Goal: Task Accomplishment & Management: Manage account settings

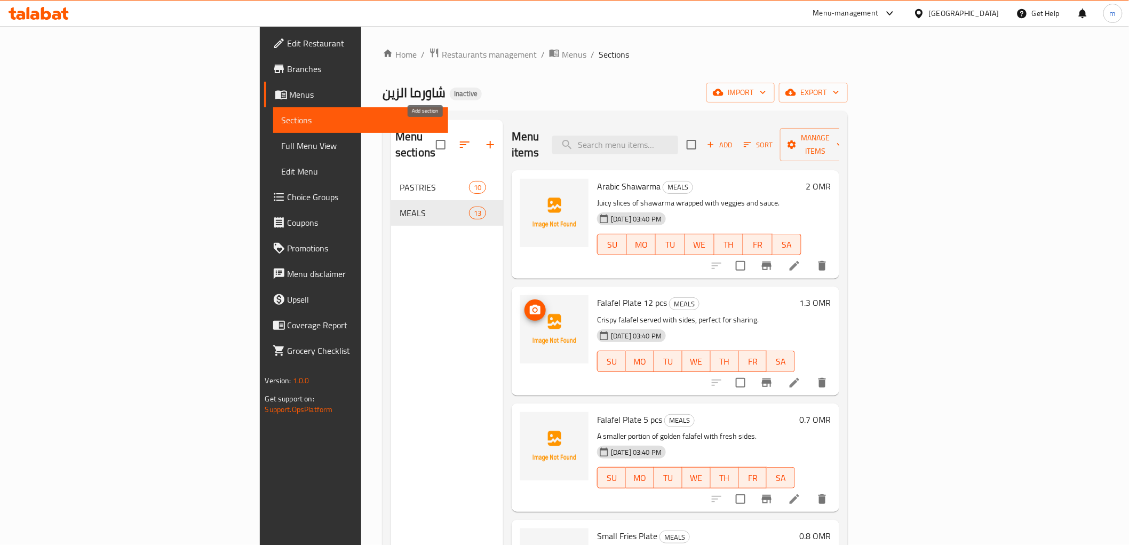
click at [484, 138] on icon "button" at bounding box center [490, 144] width 13 height 13
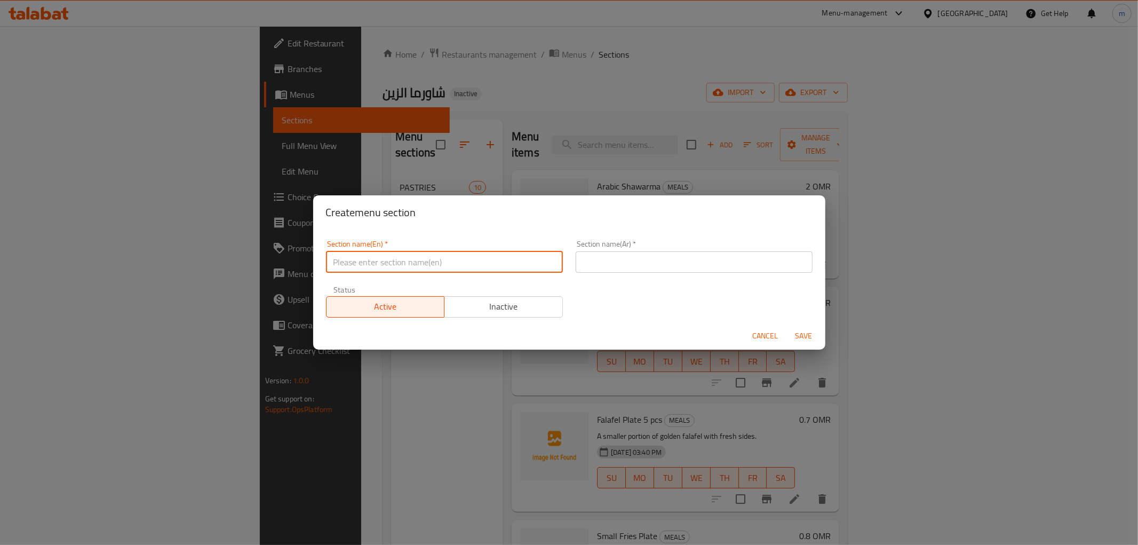
click at [407, 256] on input "text" at bounding box center [444, 261] width 237 height 21
click at [536, 54] on div "Create menu section Section name(En)   * Section name(En) * Section name(Ar)   …" at bounding box center [569, 272] width 1138 height 545
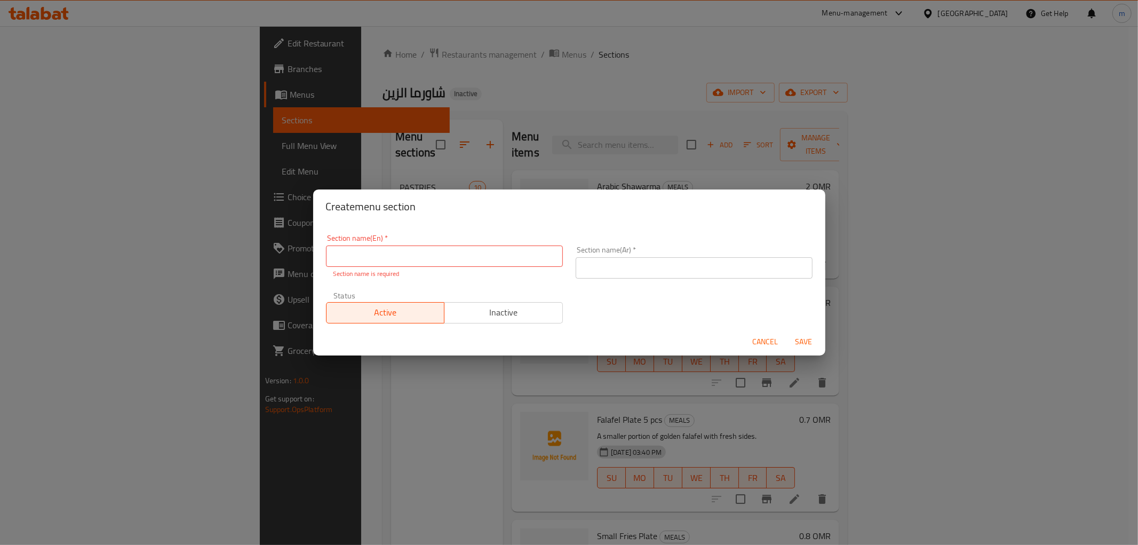
click at [760, 337] on span "Cancel" at bounding box center [766, 341] width 26 height 13
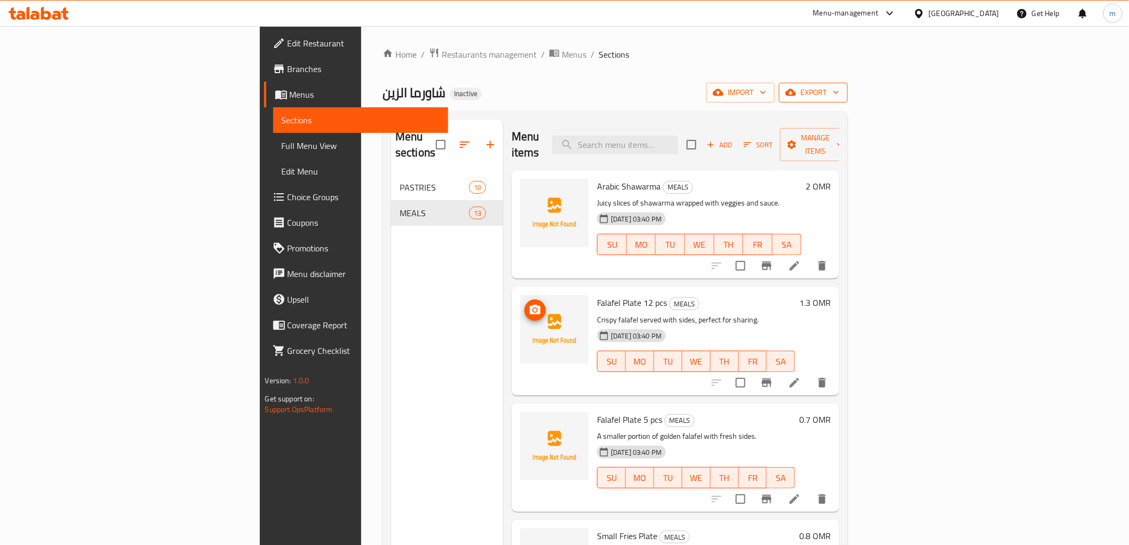
click at [839, 94] on span "export" at bounding box center [814, 92] width 52 height 13
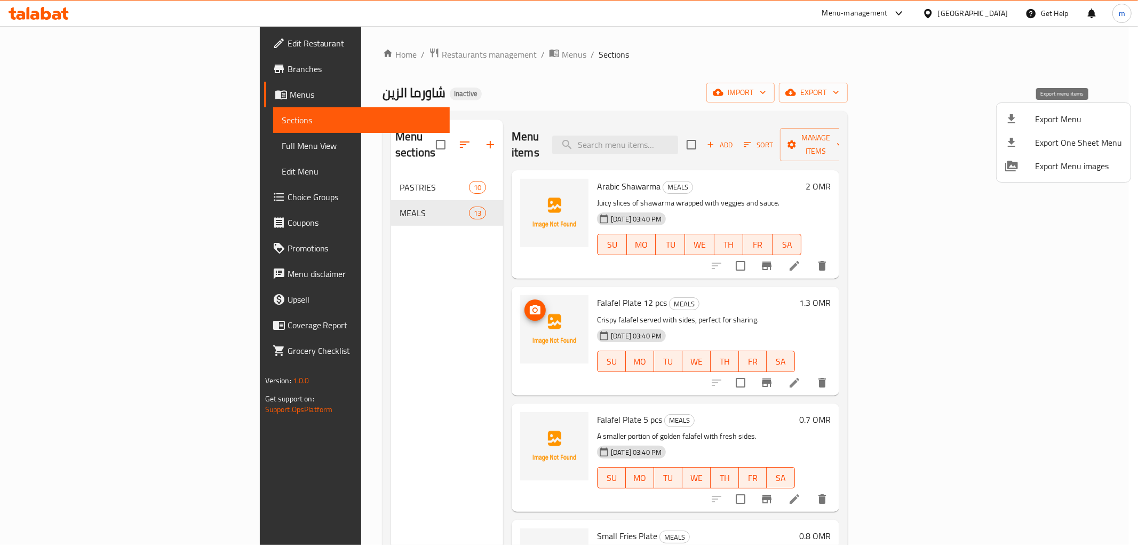
click at [1053, 120] on span "Export Menu" at bounding box center [1078, 119] width 87 height 13
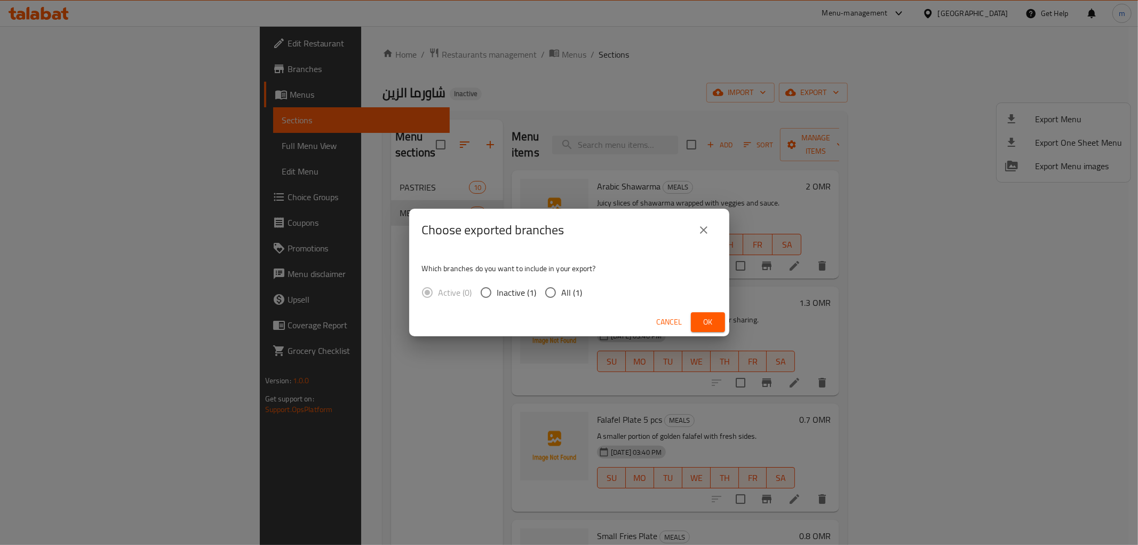
click at [547, 287] on input "All (1)" at bounding box center [551, 292] width 22 height 22
radio input "true"
click at [705, 232] on icon "close" at bounding box center [703, 229] width 7 height 7
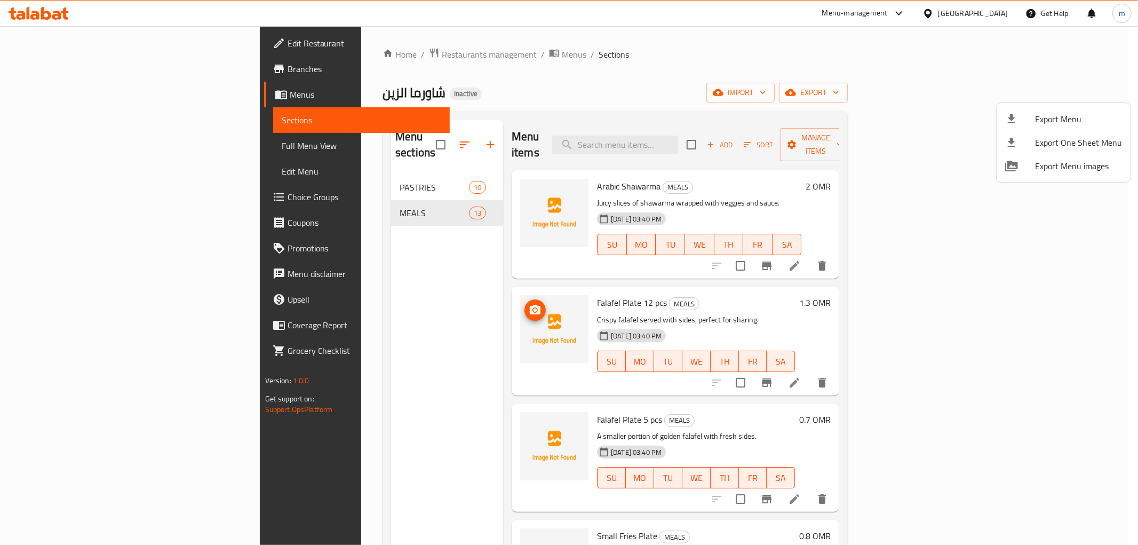
click at [845, 76] on div at bounding box center [569, 272] width 1138 height 545
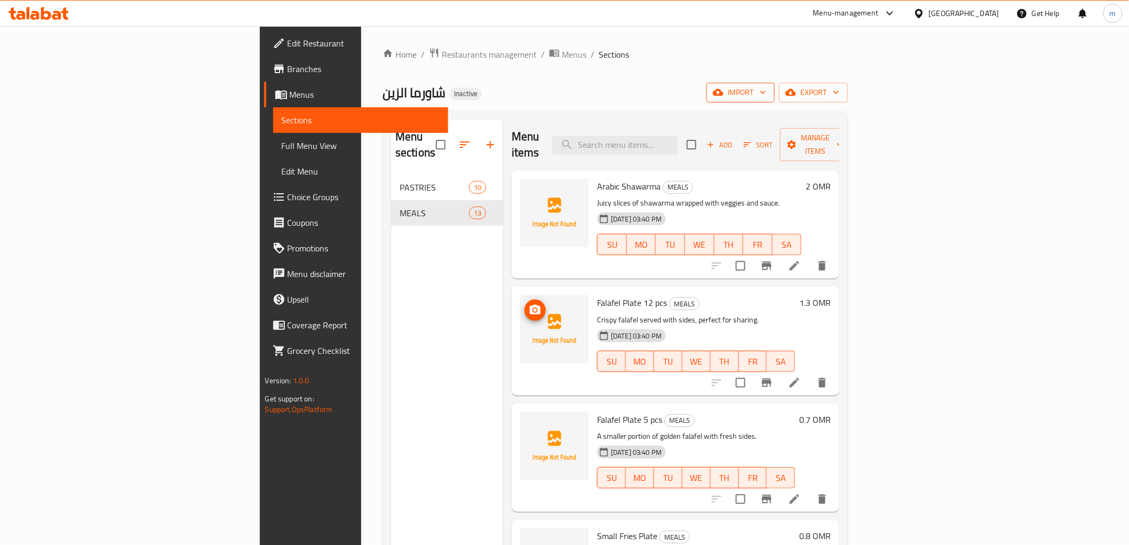
click at [766, 86] on span "import" at bounding box center [740, 92] width 51 height 13
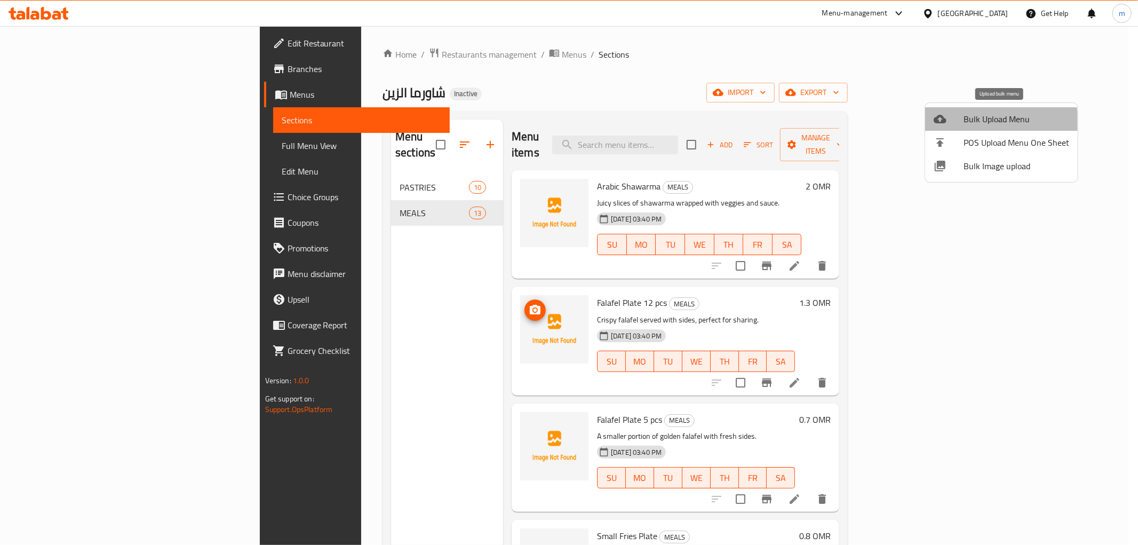
click at [994, 122] on span "Bulk Upload Menu" at bounding box center [1017, 119] width 106 height 13
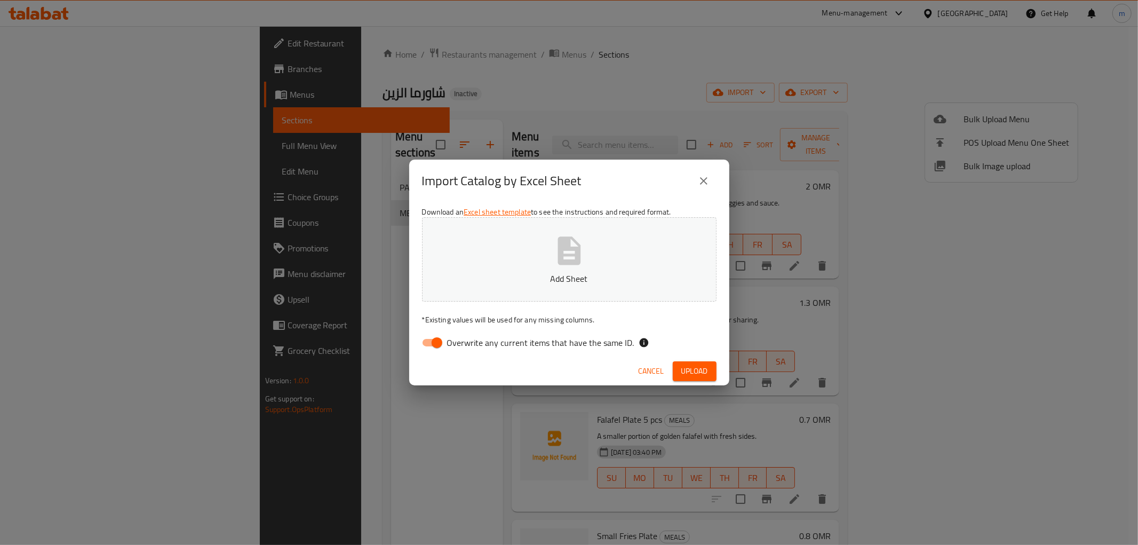
click at [432, 344] on input "Overwrite any current items that have the same ID." at bounding box center [437, 342] width 61 height 20
checkbox input "false"
click at [487, 287] on button "Add Sheet" at bounding box center [569, 259] width 295 height 84
click at [703, 370] on span "Upload" at bounding box center [694, 370] width 27 height 13
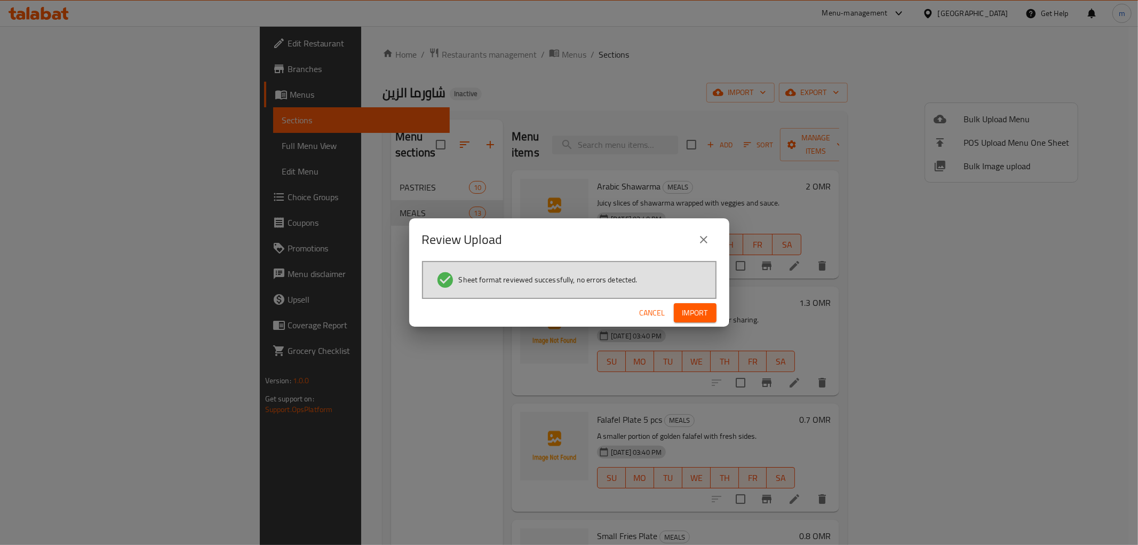
click at [707, 311] on span "Import" at bounding box center [696, 312] width 26 height 13
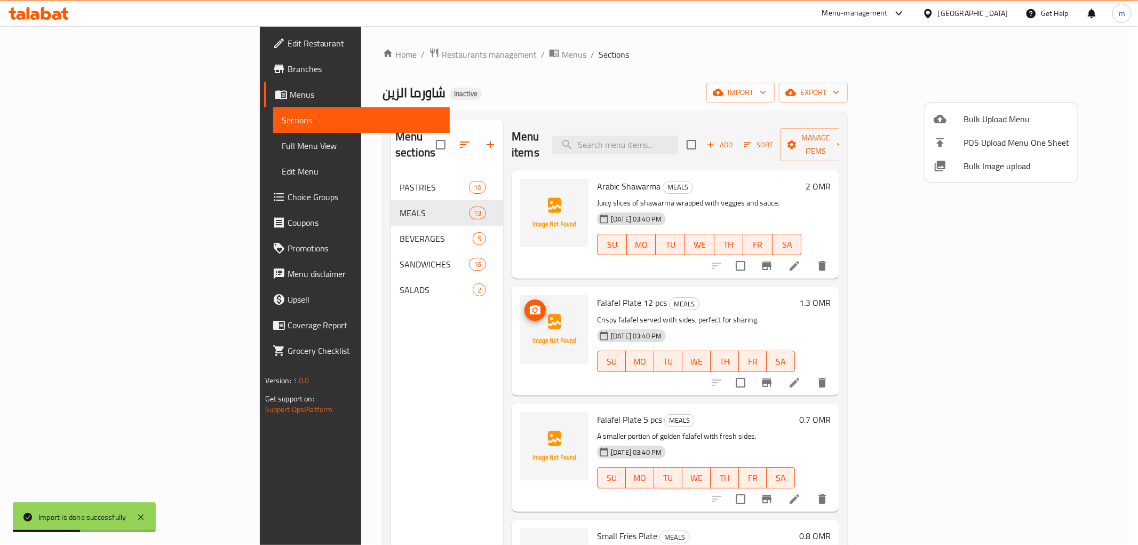
click at [288, 225] on div at bounding box center [569, 272] width 1138 height 545
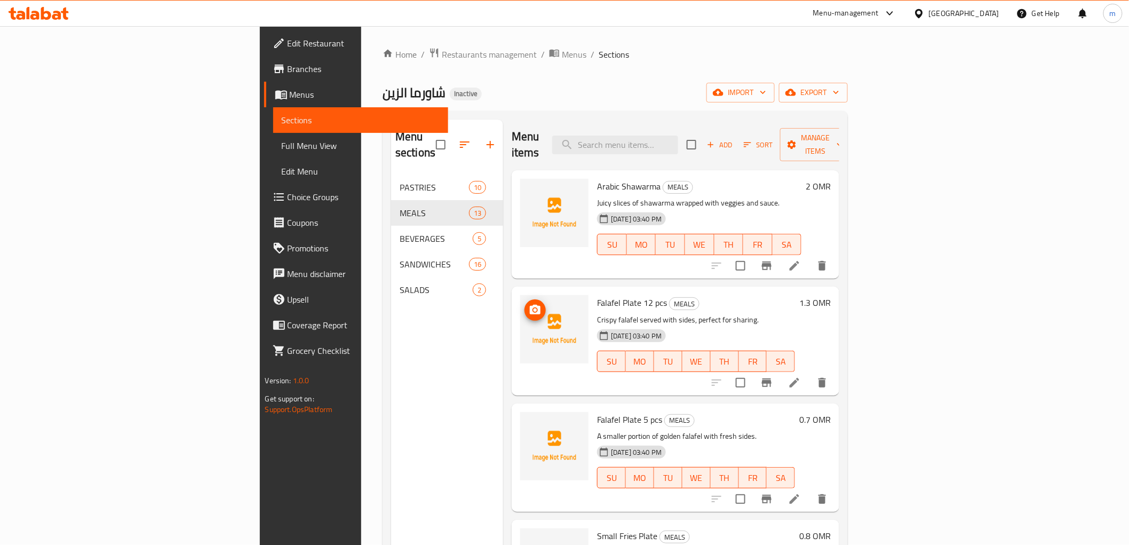
click at [273, 153] on link "Full Menu View" at bounding box center [360, 146] width 175 height 26
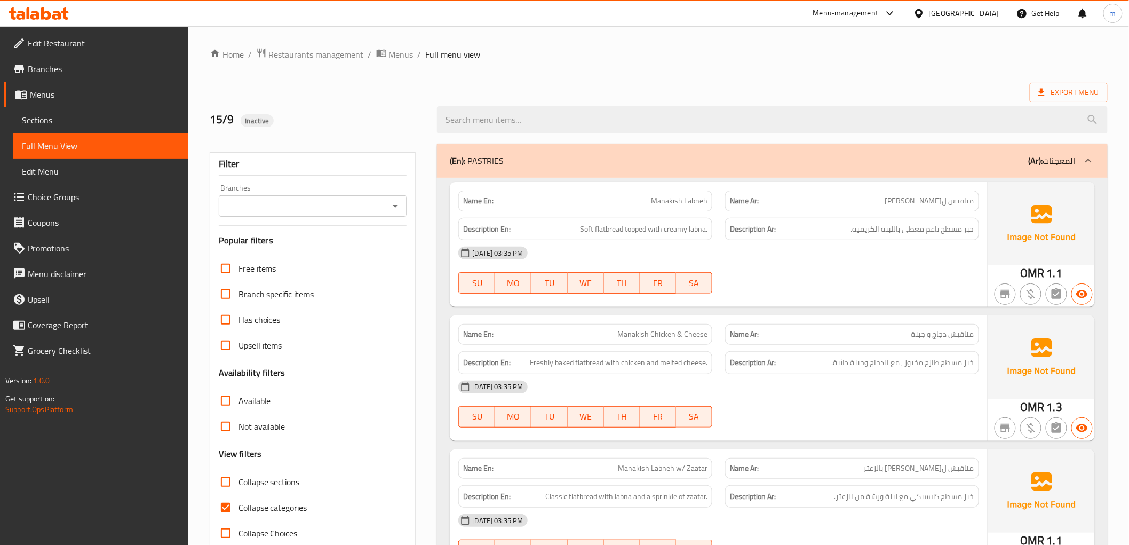
click at [102, 141] on span "Full Menu View" at bounding box center [101, 145] width 158 height 13
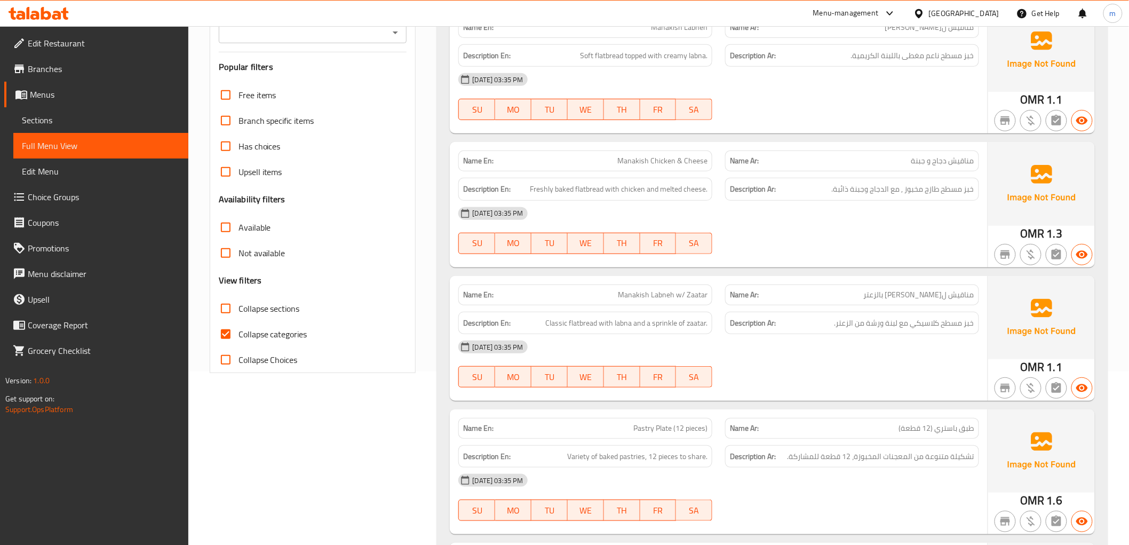
scroll to position [237, 0]
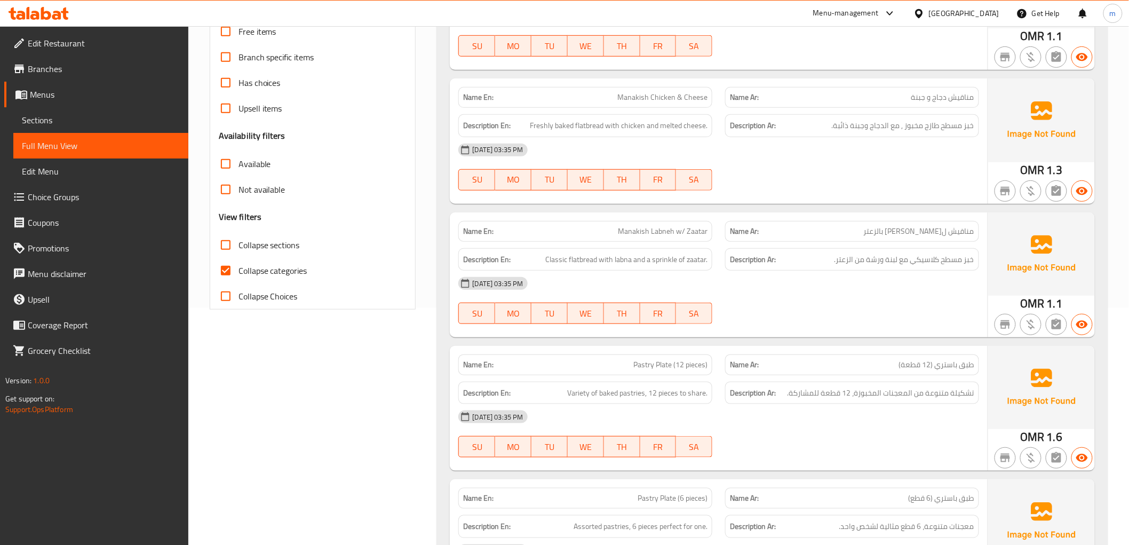
click at [226, 273] on input "Collapse categories" at bounding box center [226, 271] width 26 height 26
checkbox input "false"
click at [228, 241] on input "Collapse sections" at bounding box center [226, 245] width 26 height 26
checkbox input "true"
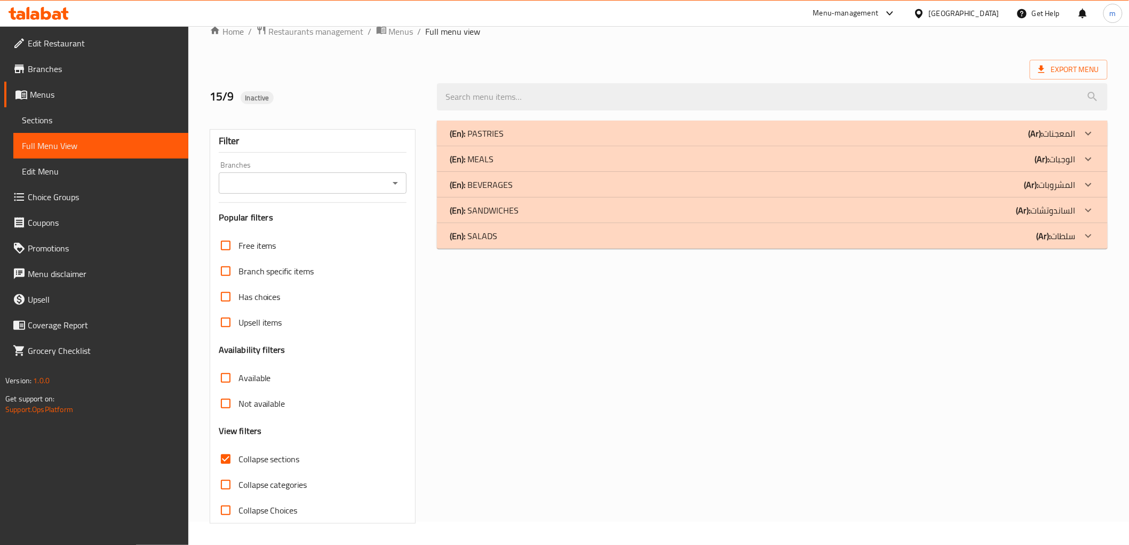
scroll to position [23, 0]
click at [1096, 184] on div at bounding box center [1089, 185] width 26 height 26
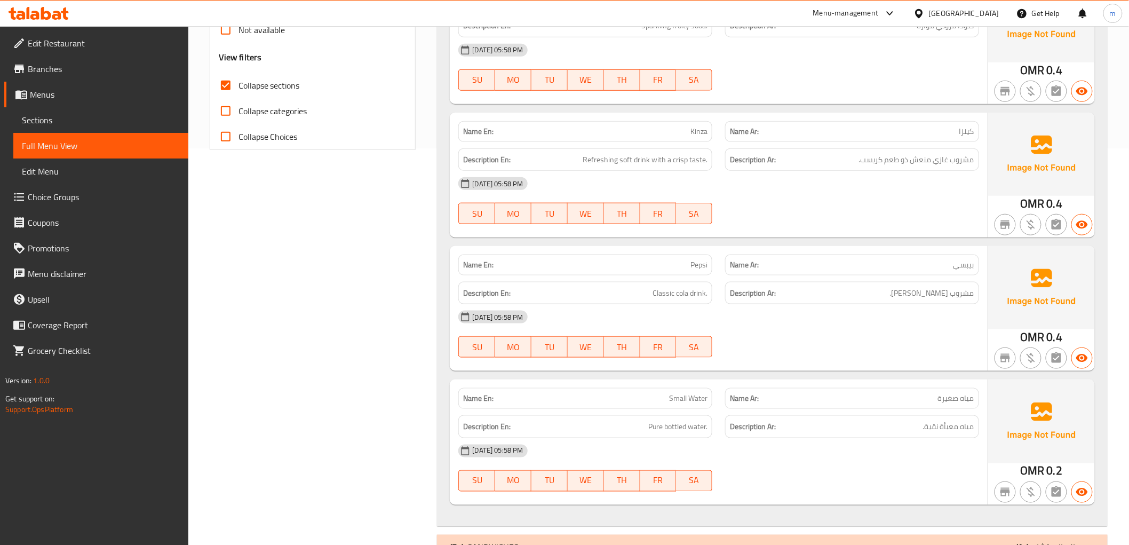
scroll to position [459, 0]
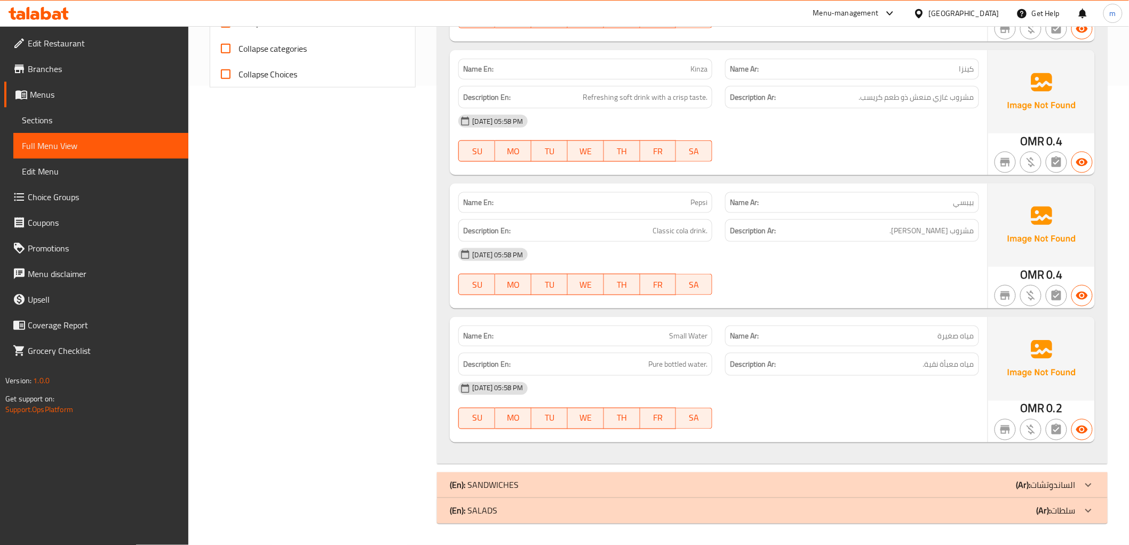
click at [1095, 482] on icon at bounding box center [1088, 485] width 13 height 13
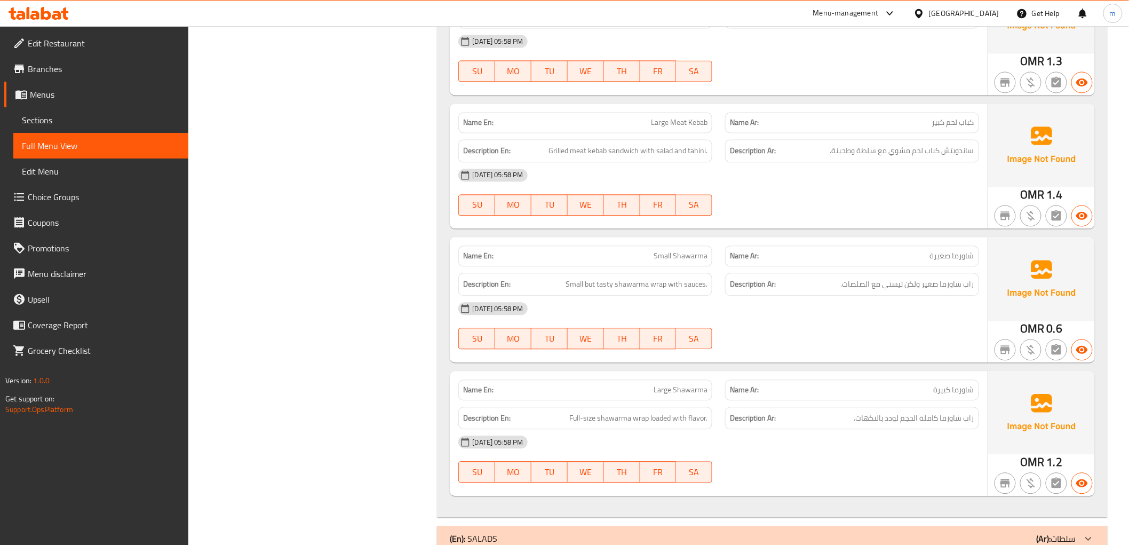
scroll to position [2630, 0]
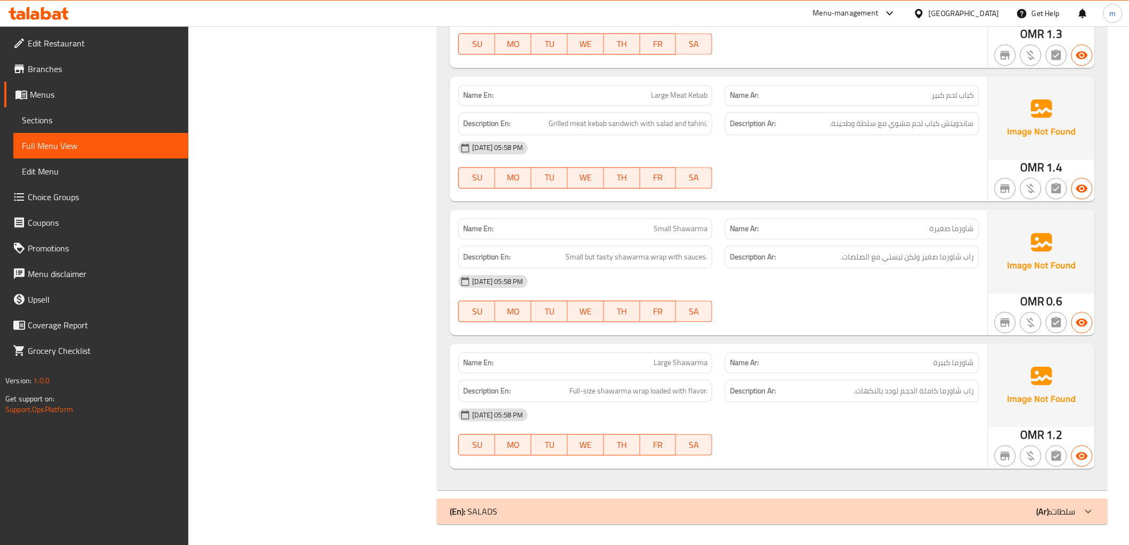
click at [1096, 504] on div at bounding box center [1089, 511] width 26 height 26
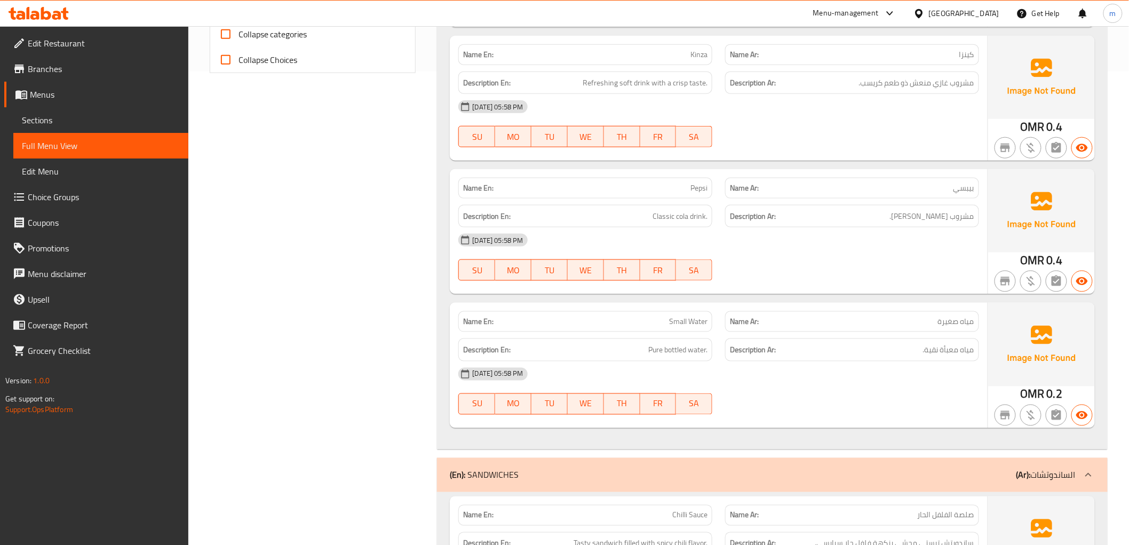
scroll to position [474, 0]
drag, startPoint x: 642, startPoint y: 349, endPoint x: 708, endPoint y: 350, distance: 66.2
click at [708, 350] on div "Description En: Pure bottled water." at bounding box center [585, 349] width 254 height 23
click at [905, 388] on div "15-09-2025 05:58 PM SU MO TU WE TH FR SA" at bounding box center [718, 391] width 533 height 60
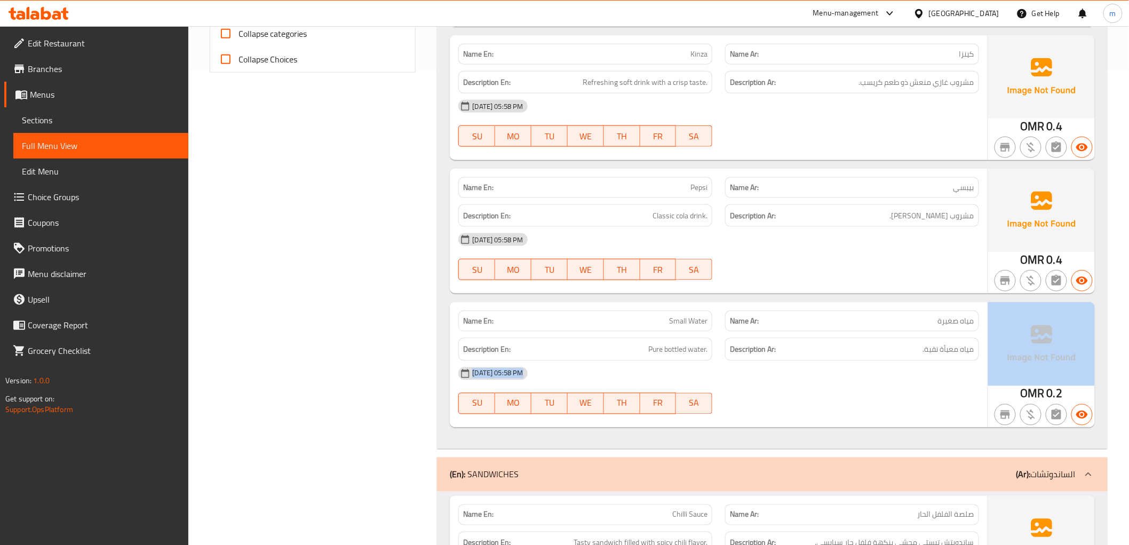
drag, startPoint x: 913, startPoint y: 347, endPoint x: 1025, endPoint y: 353, distance: 112.8
click at [1025, 353] on div "Name En: Small Water Name Ar: مياه صغيرة Description En: Pure bottled water. De…" at bounding box center [772, 364] width 645 height 125
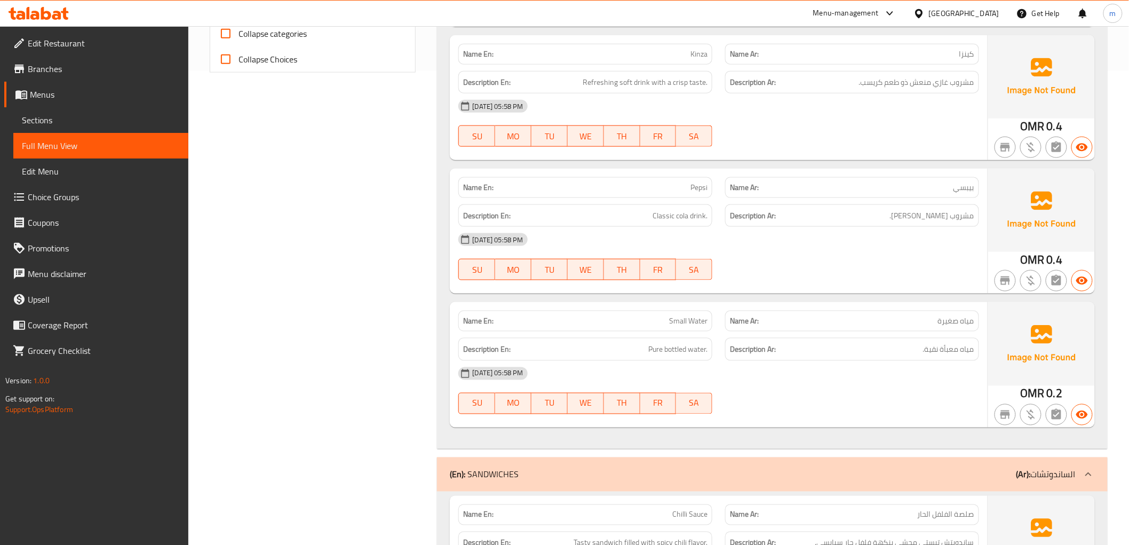
click at [942, 339] on div "Description Ar: مياه معبأة نقية." at bounding box center [852, 349] width 254 height 23
click at [945, 346] on span "مياه معبأة نقية." at bounding box center [948, 349] width 51 height 13
click at [945, 347] on span "مياه معبأة نقية." at bounding box center [948, 349] width 51 height 13
click at [929, 348] on span "مياه معبأة نقية." at bounding box center [948, 349] width 51 height 13
drag, startPoint x: 917, startPoint y: 347, endPoint x: 985, endPoint y: 351, distance: 67.8
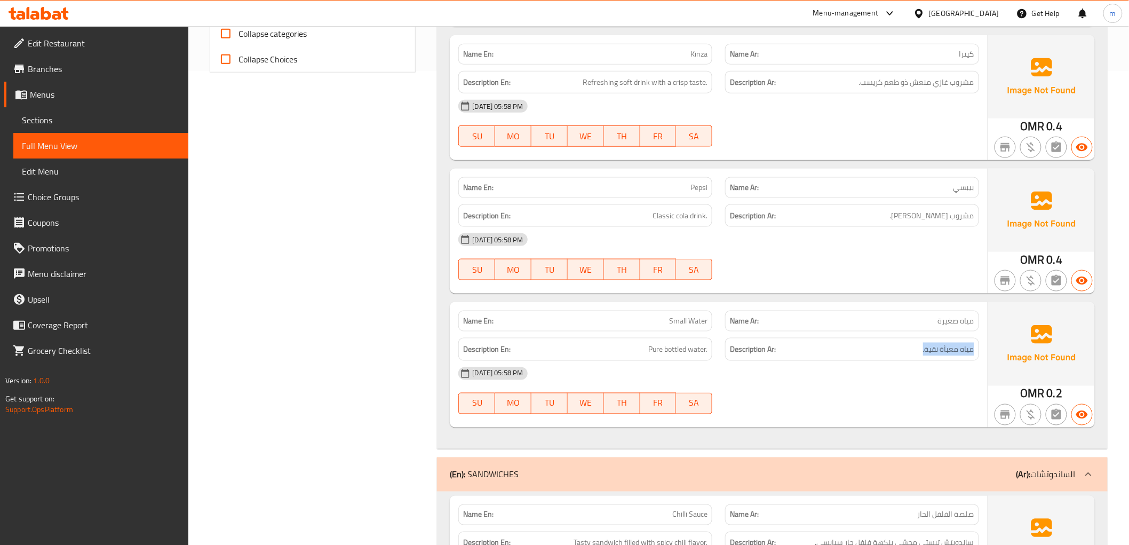
click at [985, 351] on div "Description Ar: مياه معبأة نقية." at bounding box center [852, 349] width 267 height 36
copy span "مياه معبأة نقية."
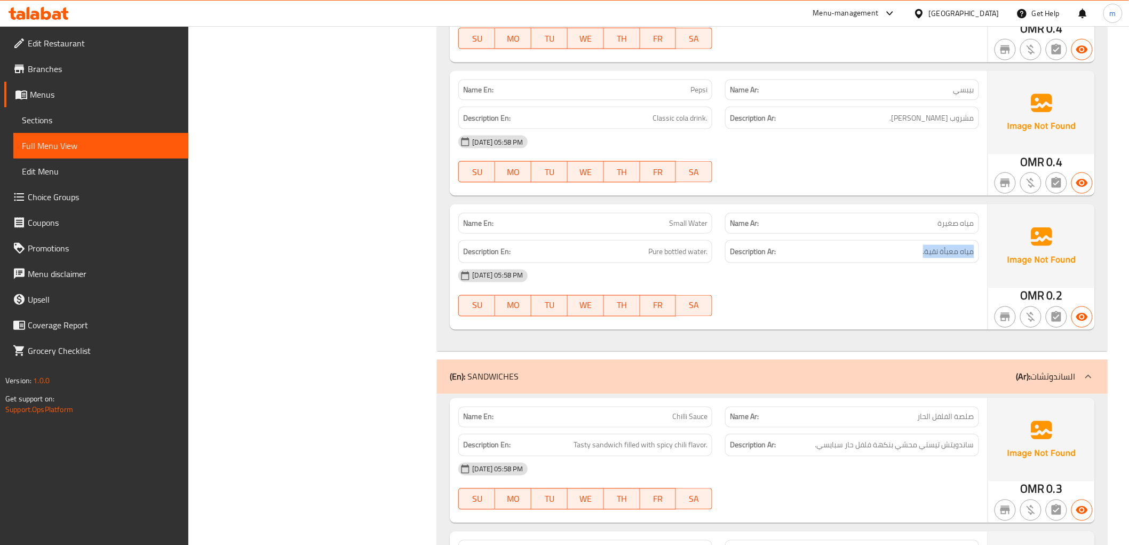
scroll to position [593, 0]
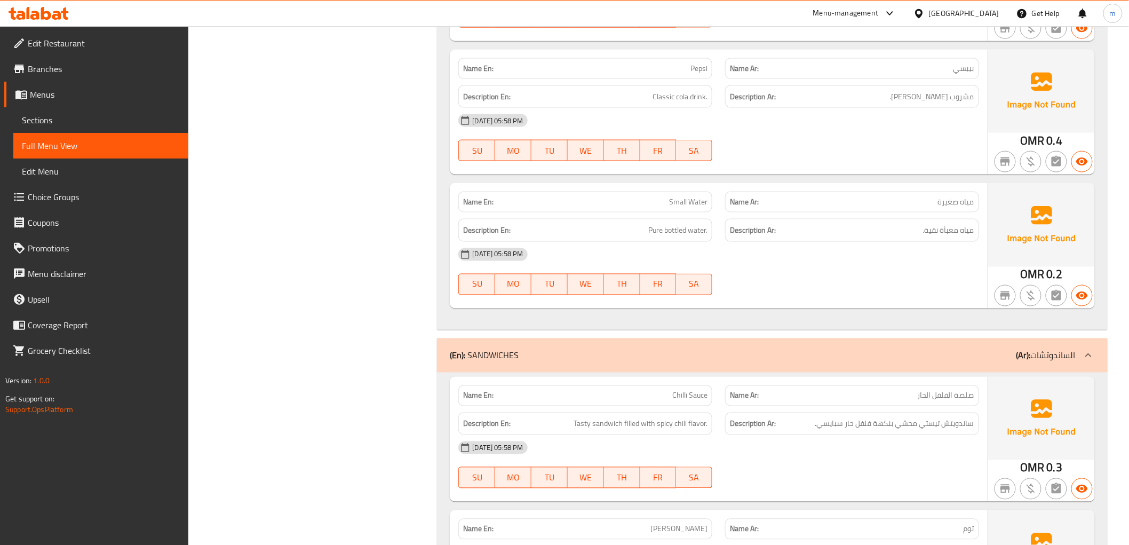
click at [840, 286] on div "15-09-2025 05:58 PM SU MO TU WE TH FR SA" at bounding box center [718, 272] width 533 height 60
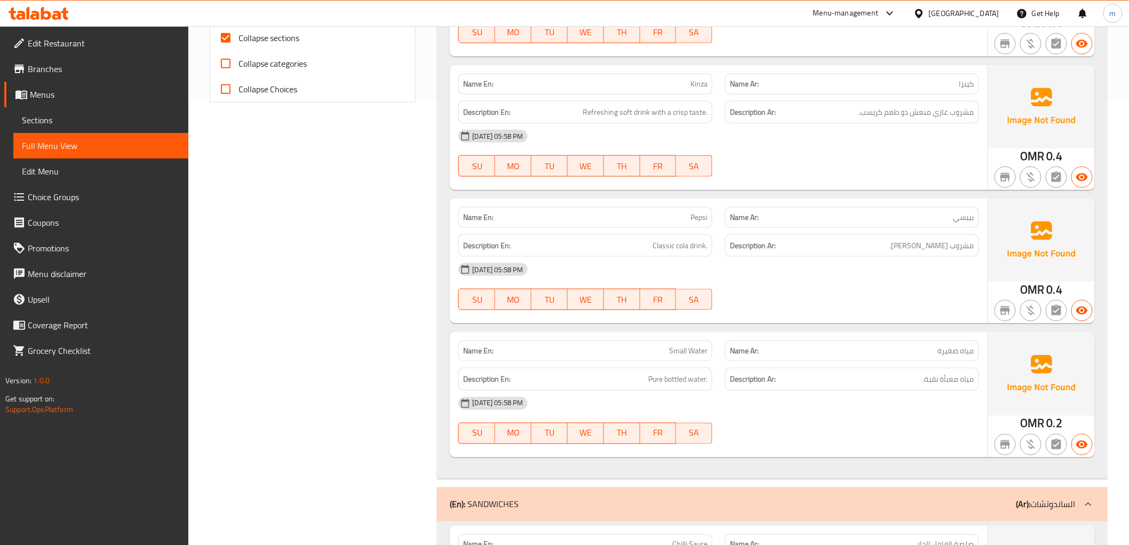
scroll to position [415, 0]
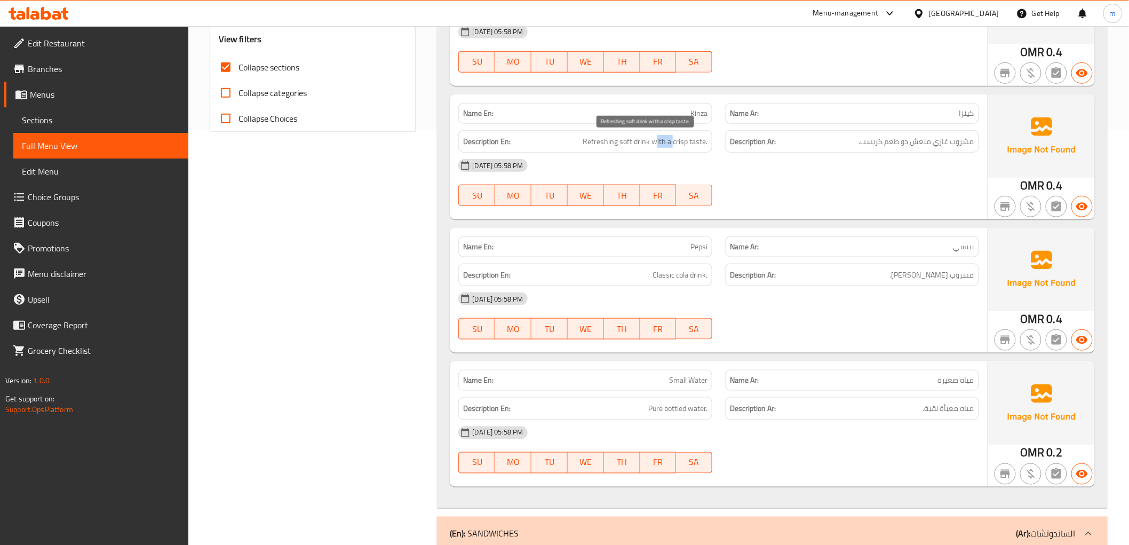
drag, startPoint x: 655, startPoint y: 141, endPoint x: 673, endPoint y: 140, distance: 18.2
click at [673, 140] on span "Refreshing soft drink with a crisp taste." at bounding box center [645, 141] width 125 height 13
drag, startPoint x: 706, startPoint y: 139, endPoint x: 680, endPoint y: 140, distance: 26.2
click at [680, 140] on span "Refreshing soft drink with a crisp taste." at bounding box center [645, 141] width 125 height 13
click at [771, 180] on div "15-09-2025 05:58 PM SU MO TU WE TH FR SA" at bounding box center [718, 183] width 533 height 60
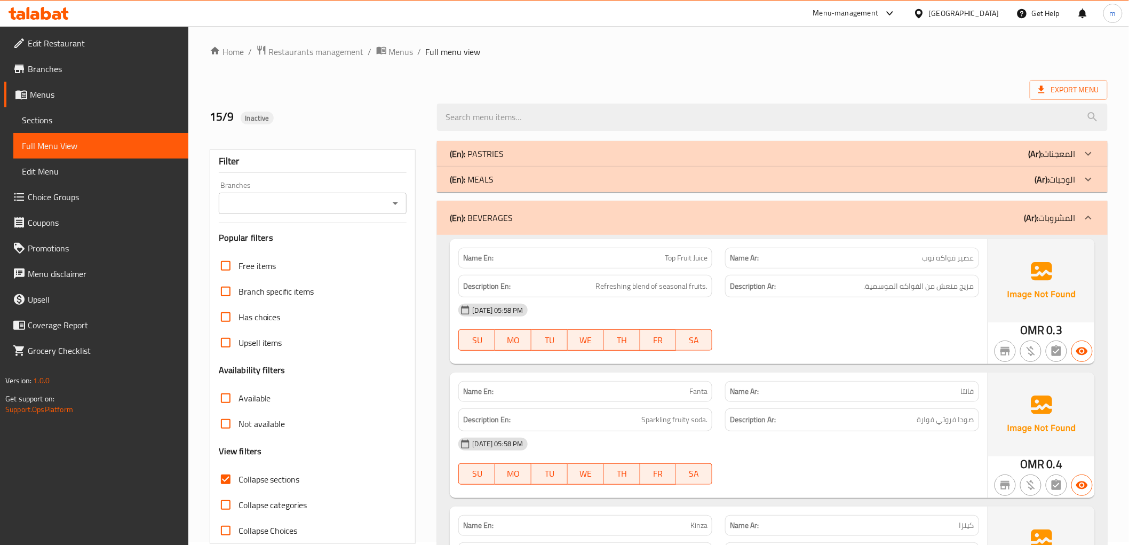
scroll to position [0, 0]
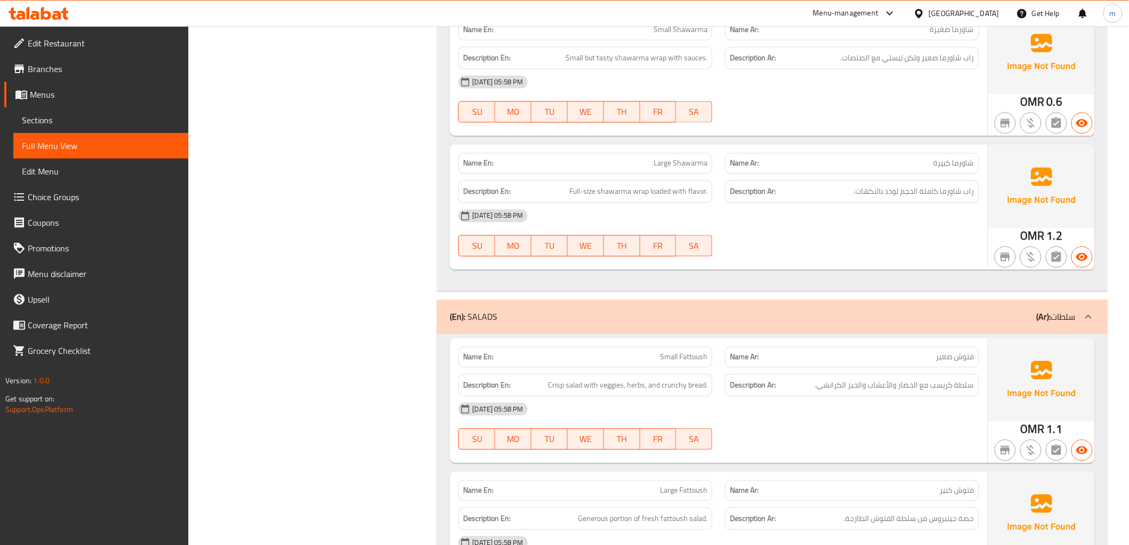
scroll to position [6055, 0]
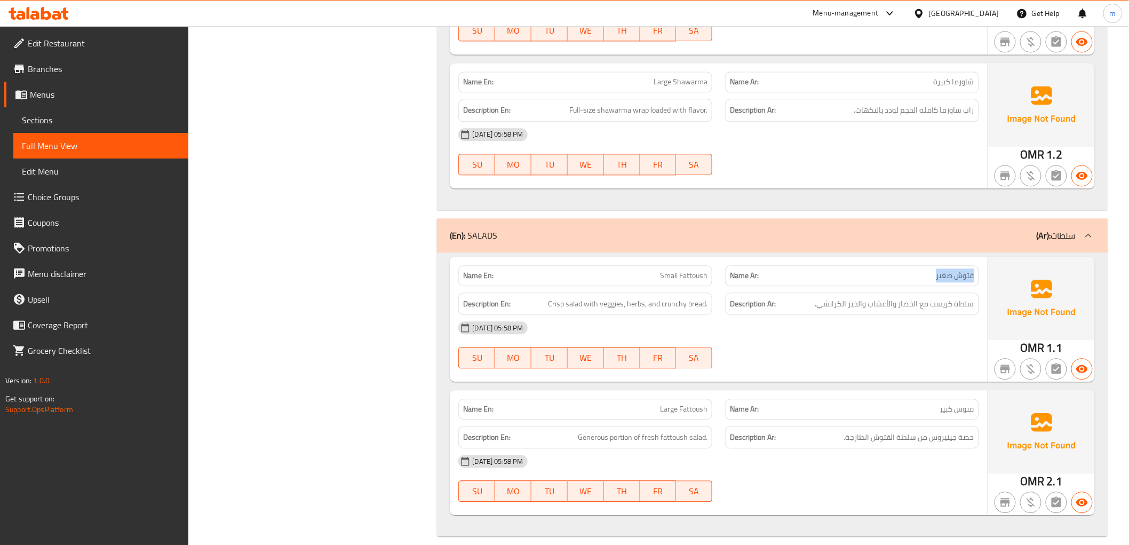
drag, startPoint x: 935, startPoint y: 264, endPoint x: 975, endPoint y: 269, distance: 40.8
click at [975, 269] on div "Name Ar: فتوش صغير" at bounding box center [852, 275] width 254 height 21
click at [680, 270] on span "Small Fattoush" at bounding box center [683, 275] width 47 height 11
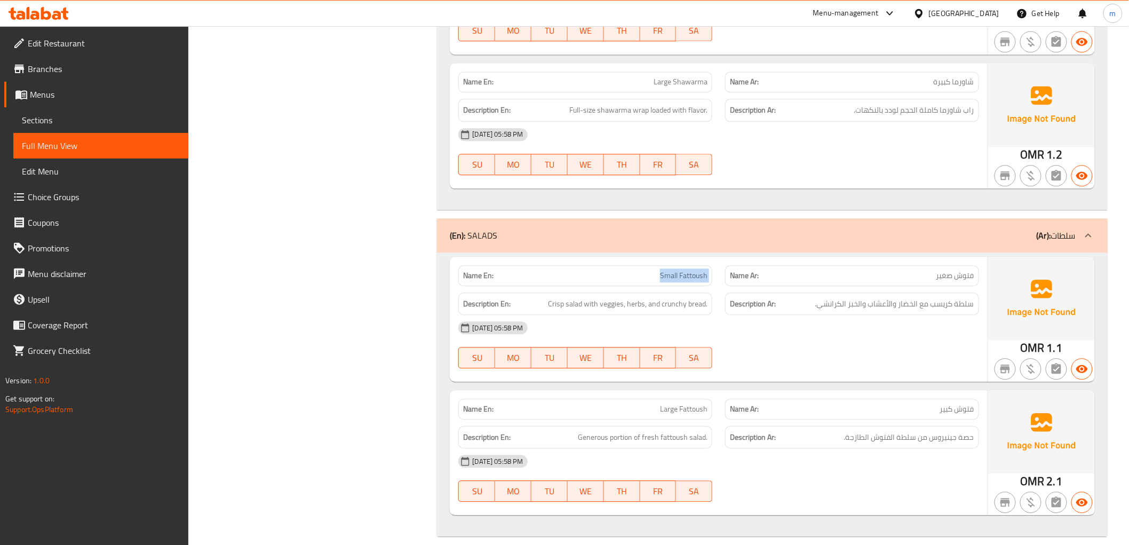
copy span "Small Fattoush"
drag, startPoint x: 551, startPoint y: 292, endPoint x: 707, endPoint y: 293, distance: 155.8
click at [707, 297] on span "Crisp salad with veggies, herbs, and crunchy bread." at bounding box center [628, 303] width 160 height 13
copy span "Crisp salad with veggies, herbs, and crunchy bread."
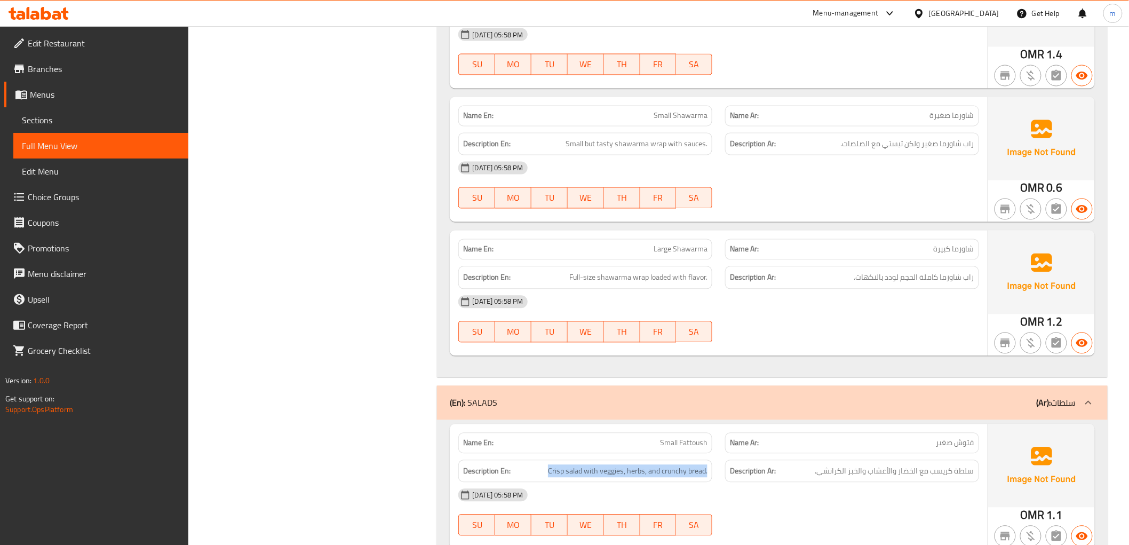
scroll to position [5996, 0]
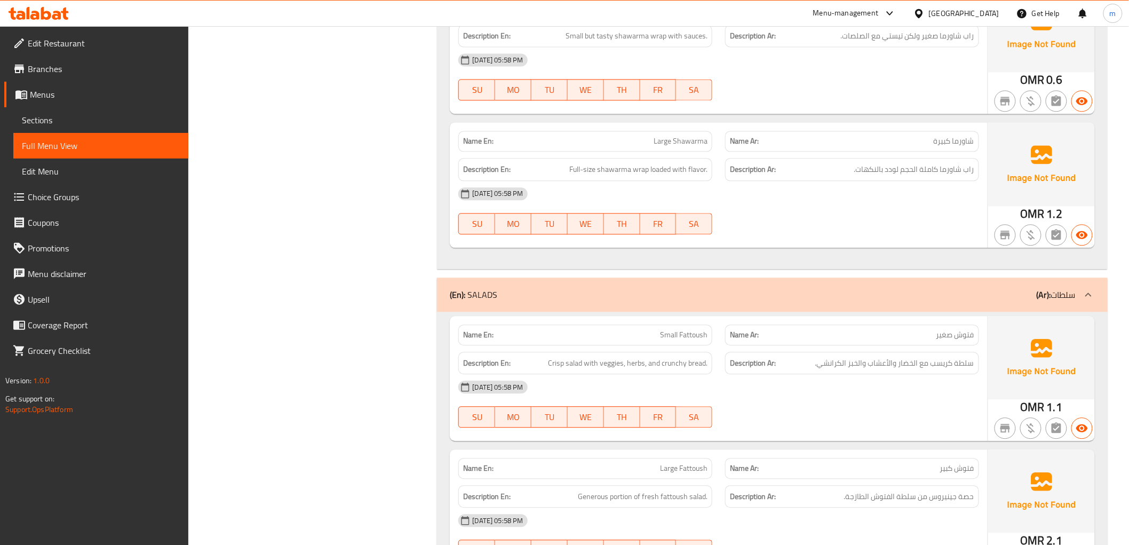
click at [781, 356] on h6 "Description Ar: سلطة كريسب مع الخضار والأعشاب والخبز الكرانشي." at bounding box center [852, 362] width 244 height 13
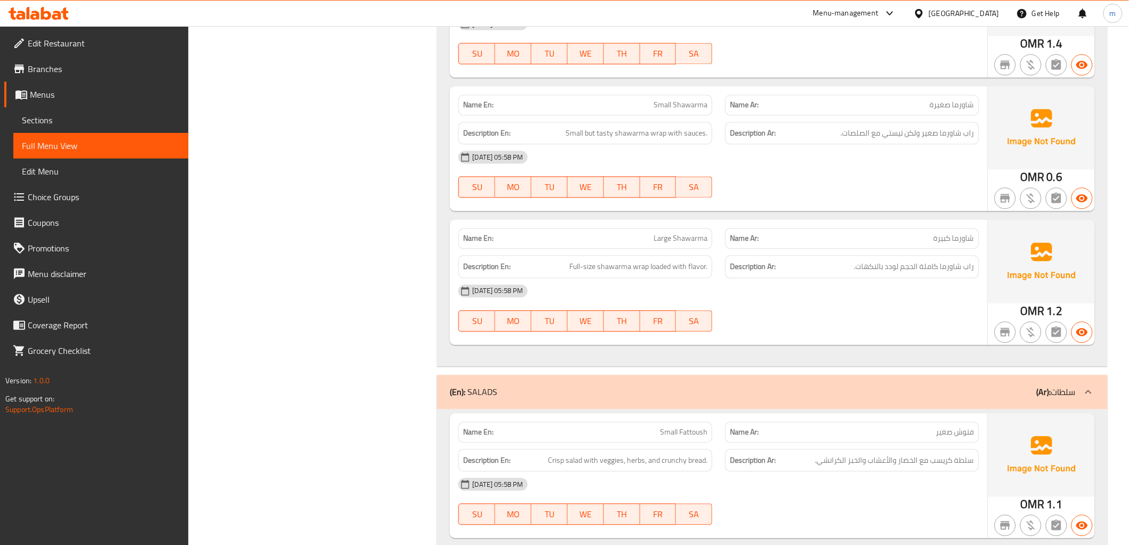
scroll to position [5877, 0]
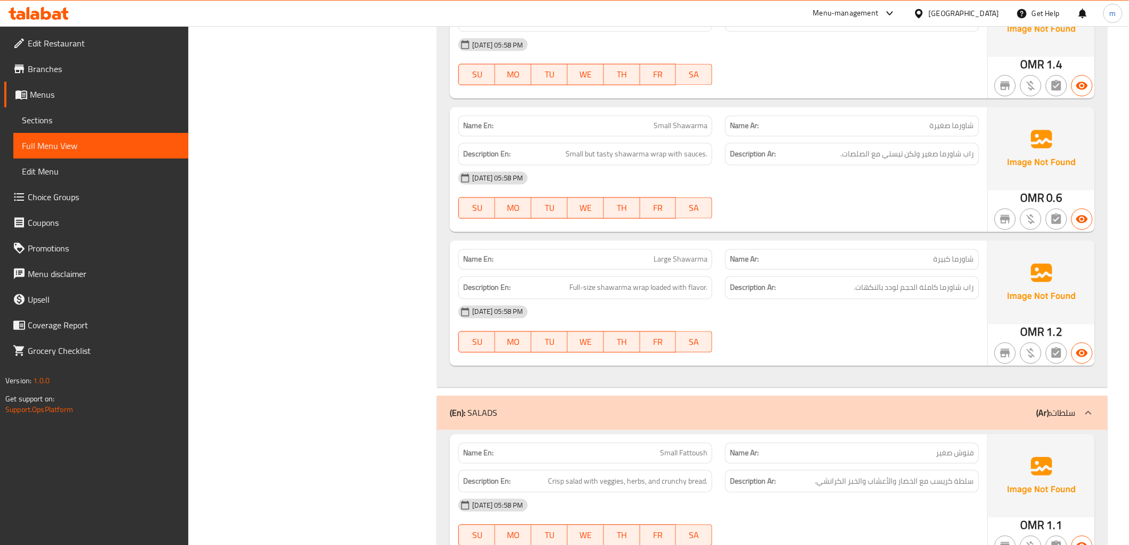
click at [55, 45] on span "Edit Restaurant" at bounding box center [104, 43] width 152 height 13
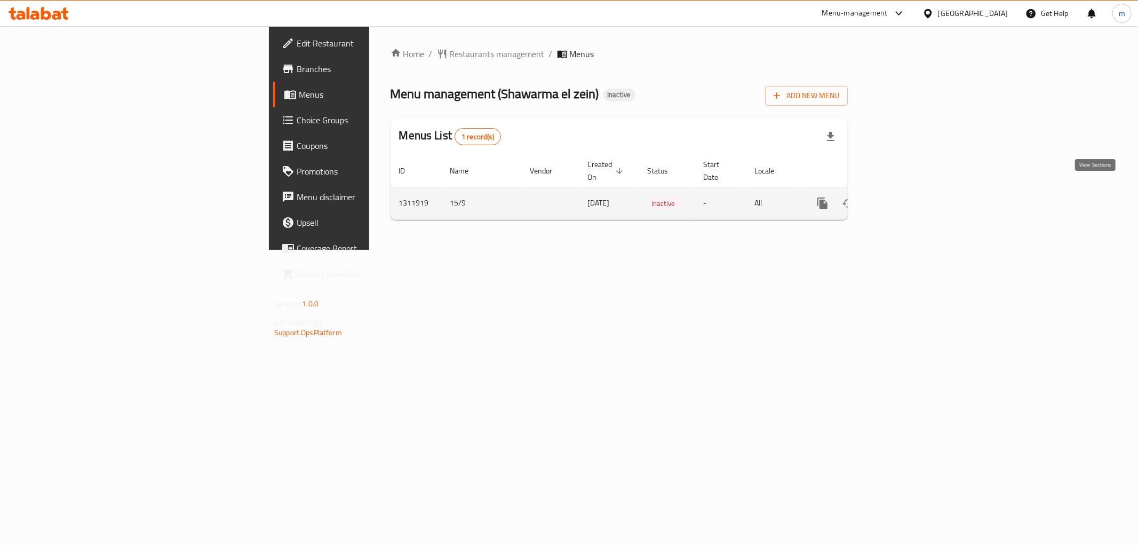
click at [906, 197] on icon "enhanced table" at bounding box center [899, 203] width 13 height 13
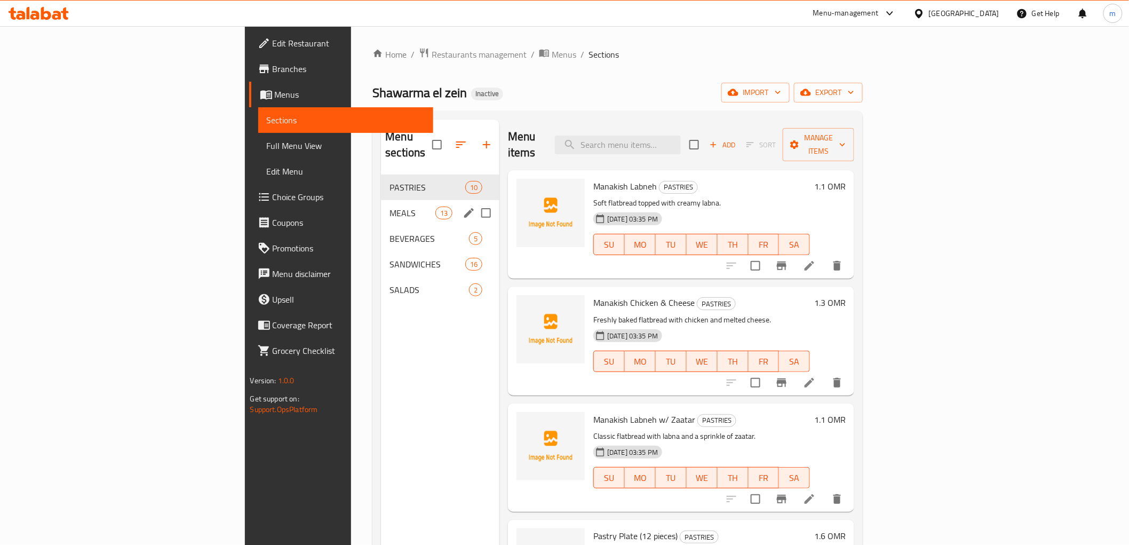
click at [381, 206] on div "MEALS 13" at bounding box center [440, 213] width 118 height 26
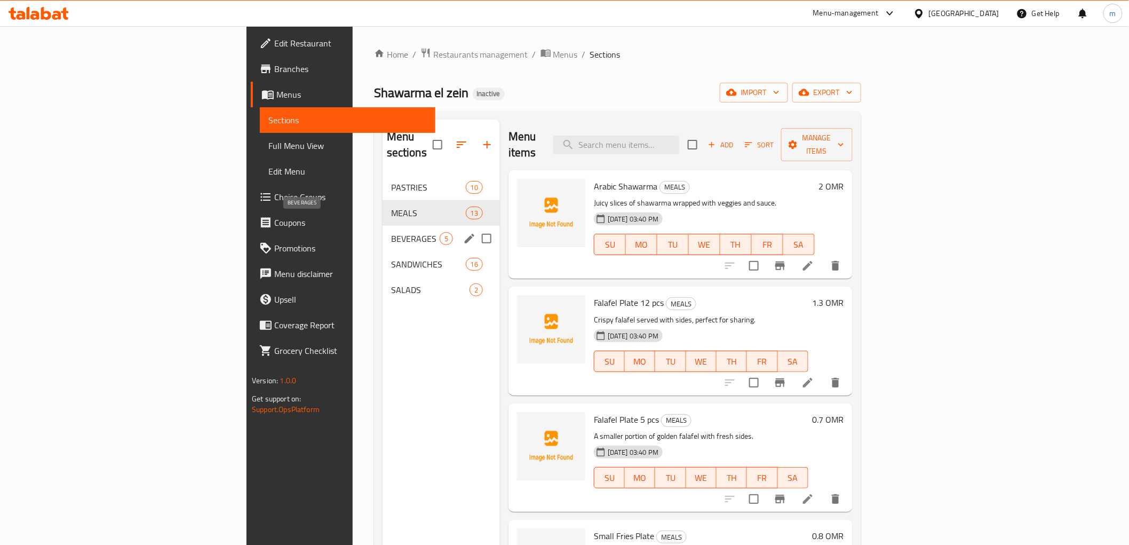
click at [391, 232] on span "BEVERAGES" at bounding box center [415, 238] width 49 height 13
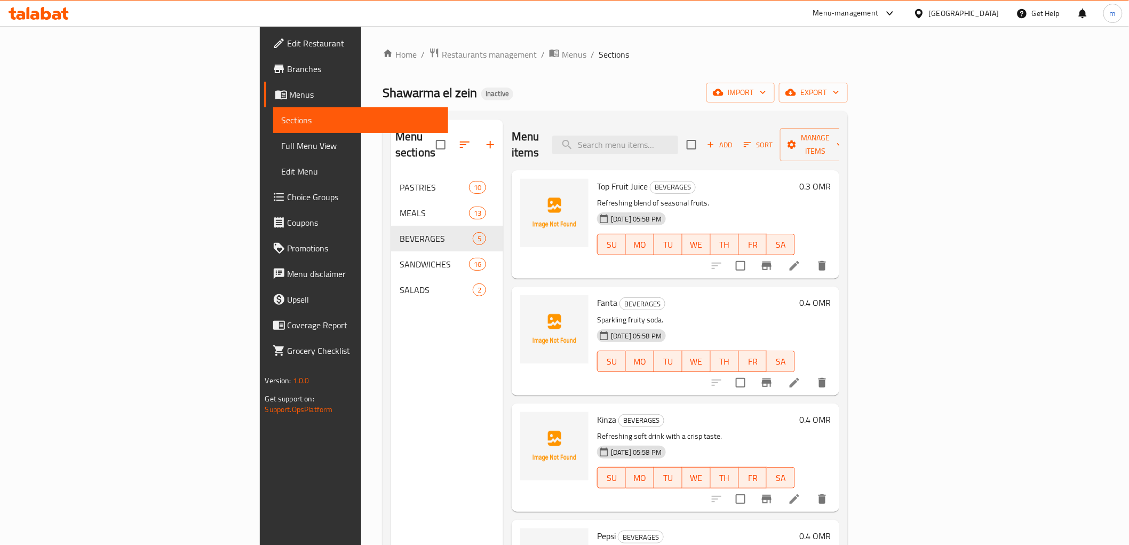
click at [282, 141] on span "Full Menu View" at bounding box center [361, 145] width 158 height 13
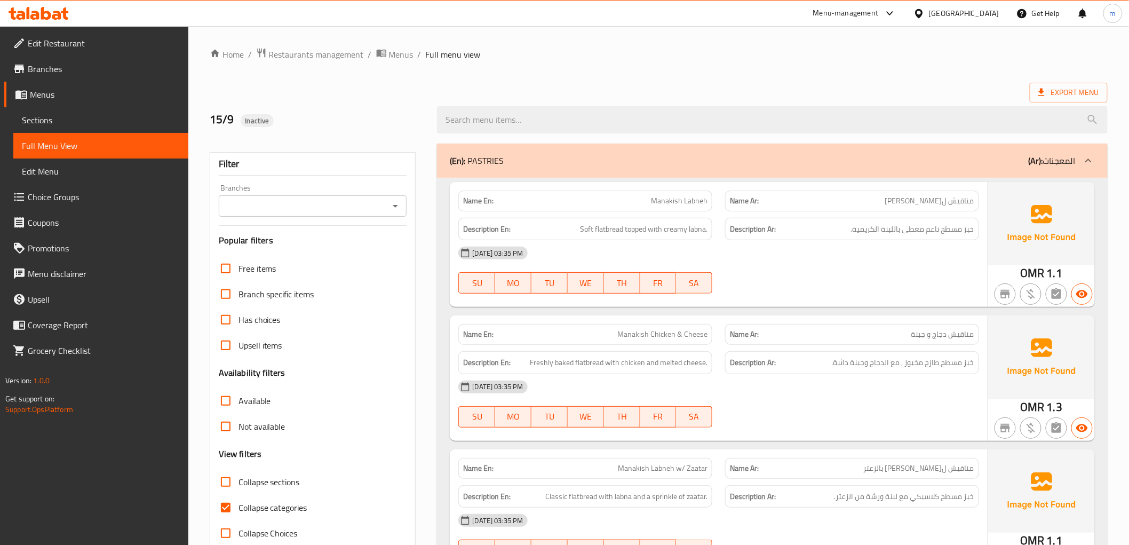
click at [221, 481] on input "Collapse sections" at bounding box center [226, 482] width 26 height 26
checkbox input "true"
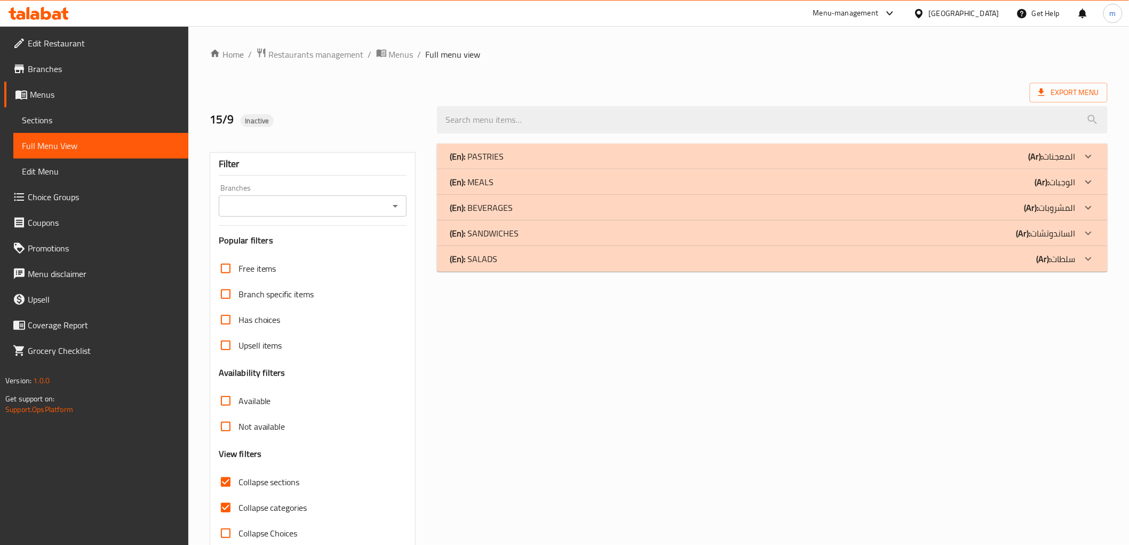
click at [228, 508] on input "Collapse categories" at bounding box center [226, 508] width 26 height 26
checkbox input "false"
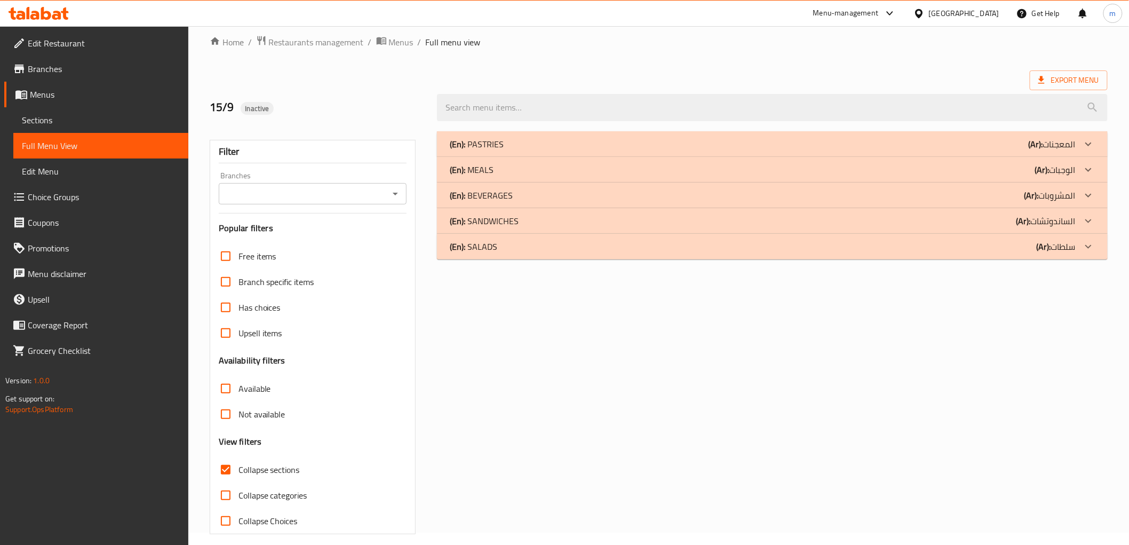
scroll to position [23, 0]
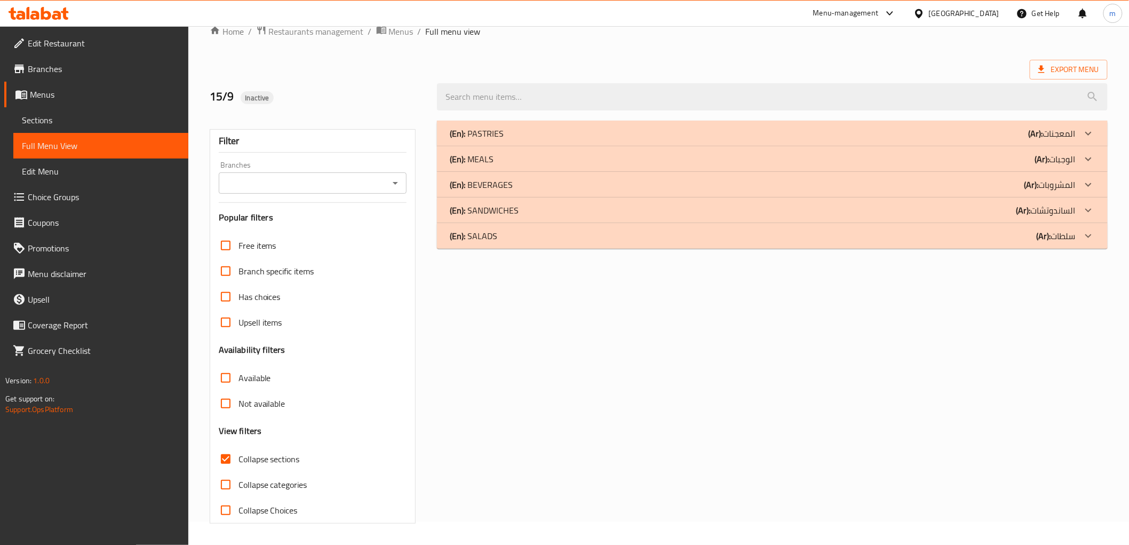
click at [1086, 186] on icon at bounding box center [1088, 184] width 13 height 13
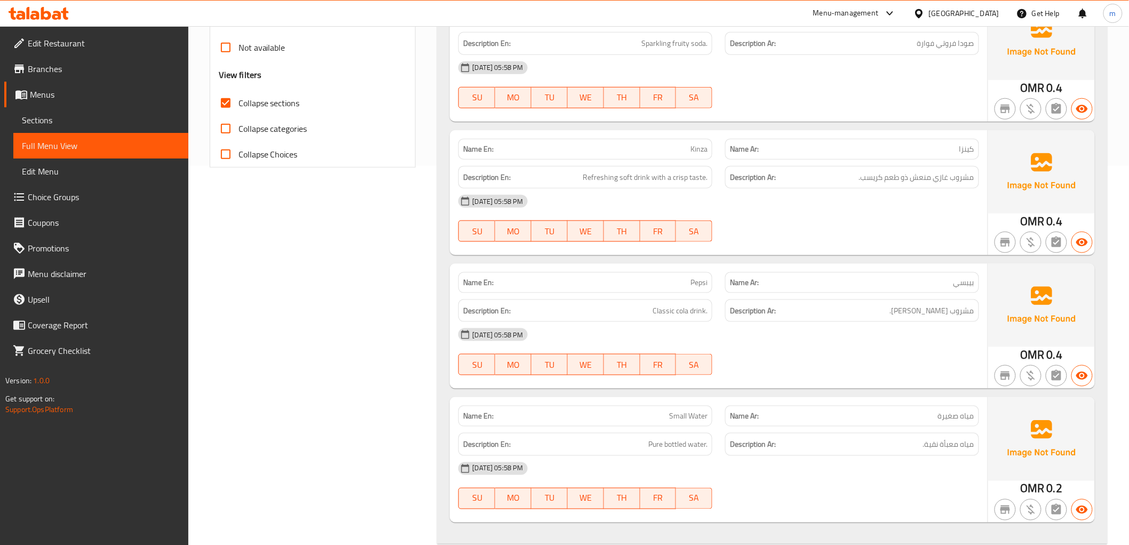
scroll to position [459, 0]
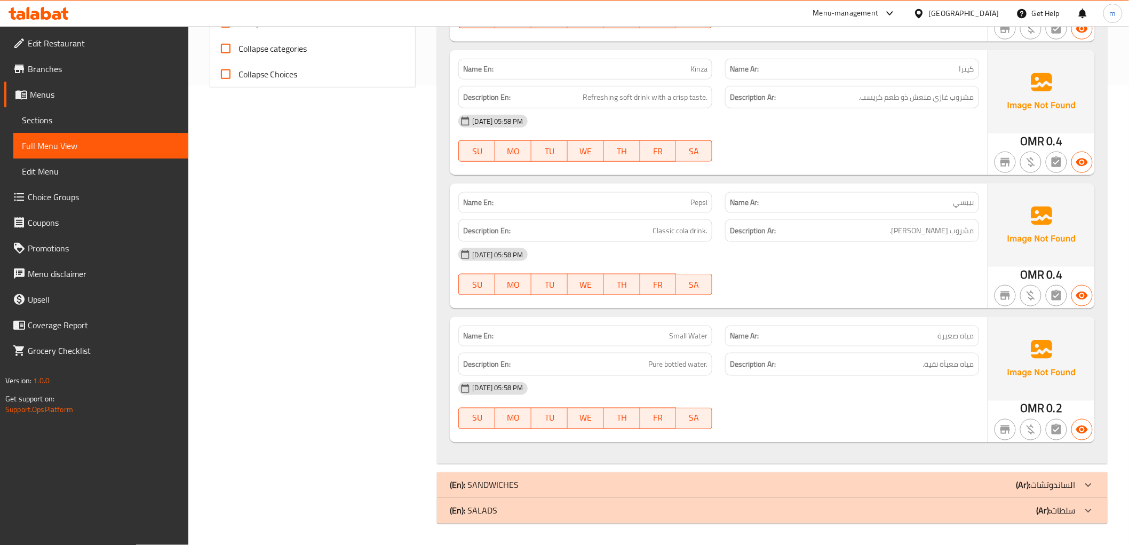
click at [969, 483] on div "(En): SANDWICHES (Ar): الساندوتشات" at bounding box center [762, 485] width 625 height 13
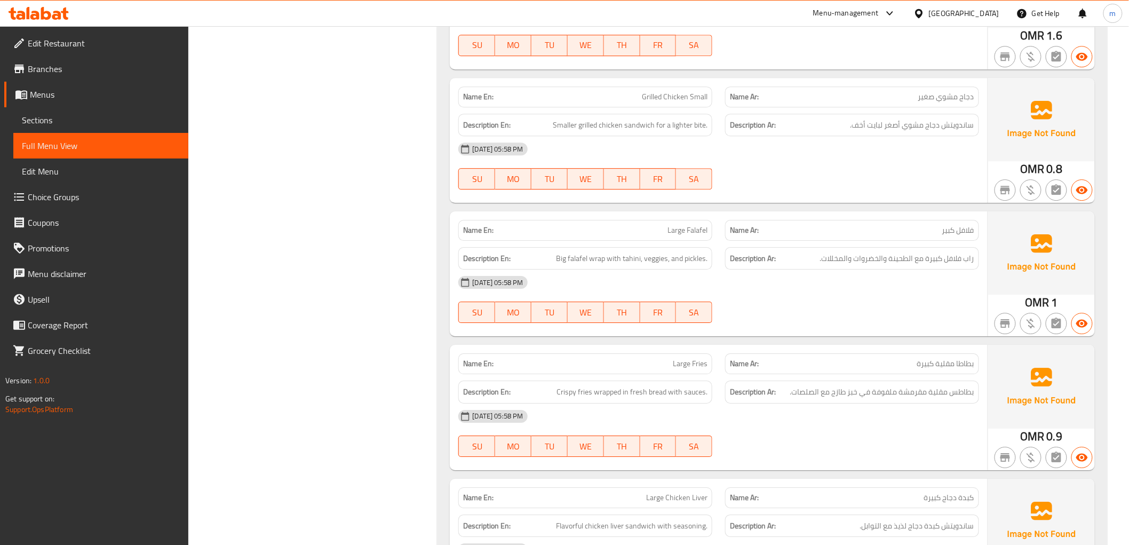
scroll to position [1352, 0]
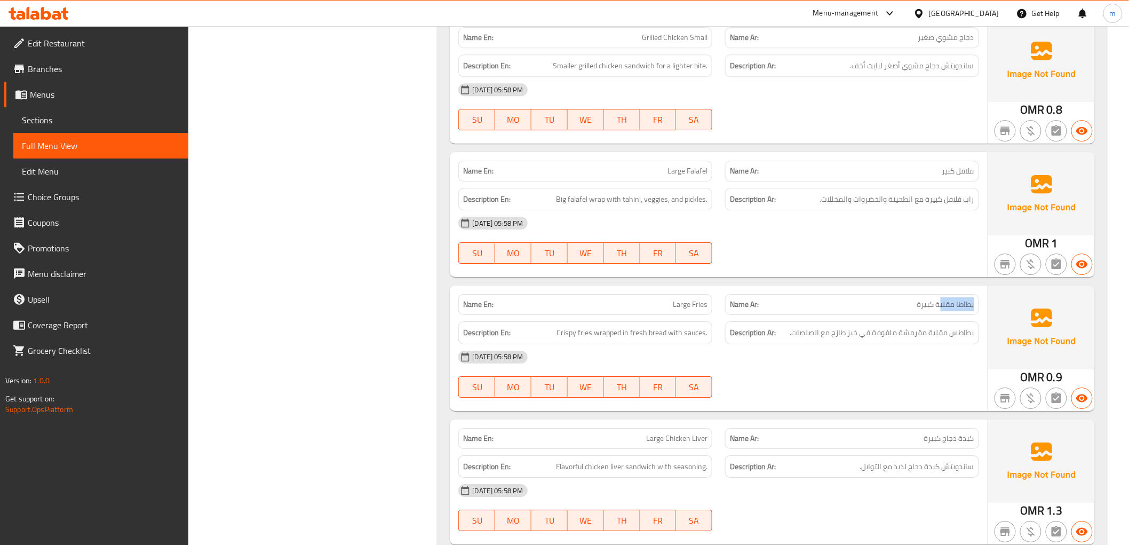
drag, startPoint x: 940, startPoint y: 306, endPoint x: 978, endPoint y: 299, distance: 38.5
click at [978, 299] on div "Name Ar: بطاطا مقلية كبيرة" at bounding box center [852, 304] width 254 height 21
click at [943, 366] on div "[DATE] 05:58 PM" at bounding box center [718, 357] width 533 height 26
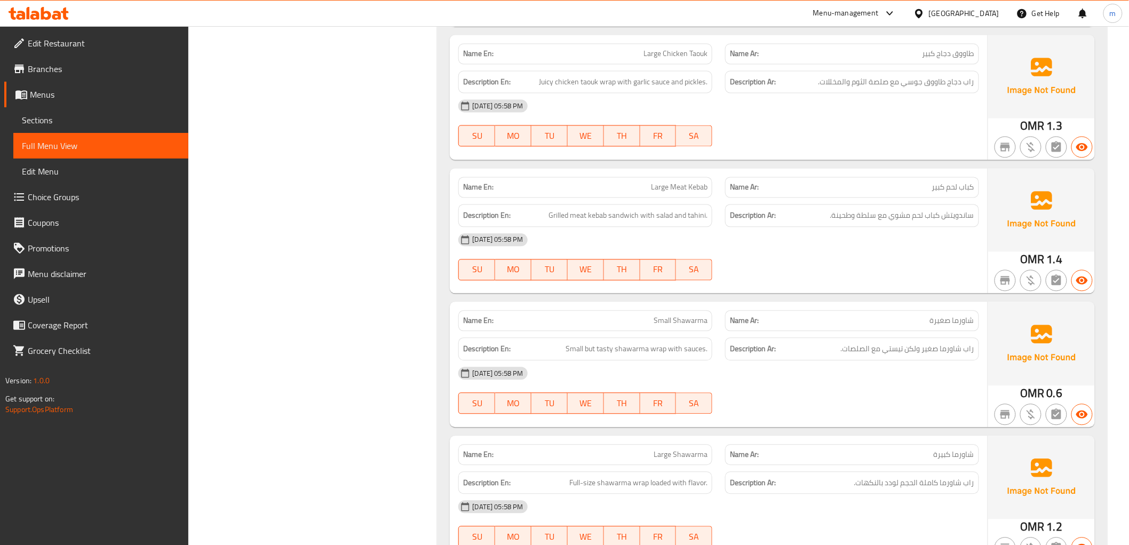
scroll to position [2630, 0]
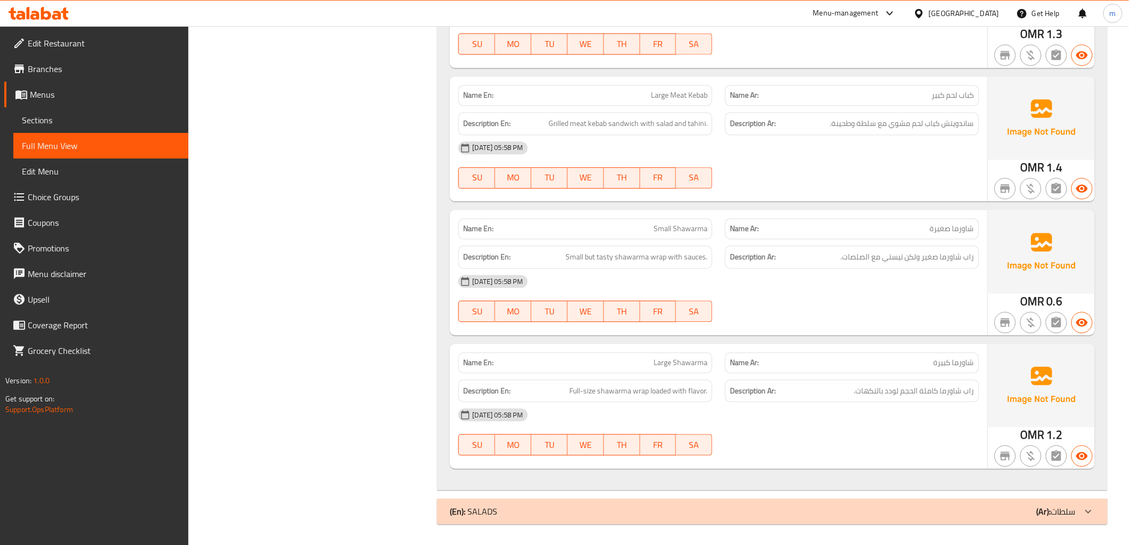
click at [1097, 508] on div at bounding box center [1089, 511] width 26 height 26
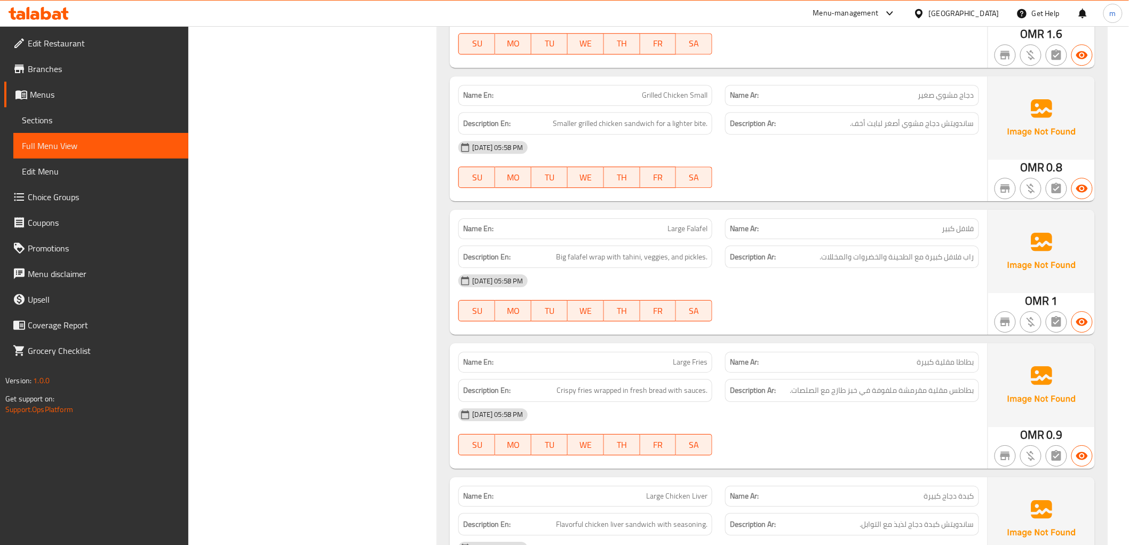
scroll to position [0, 0]
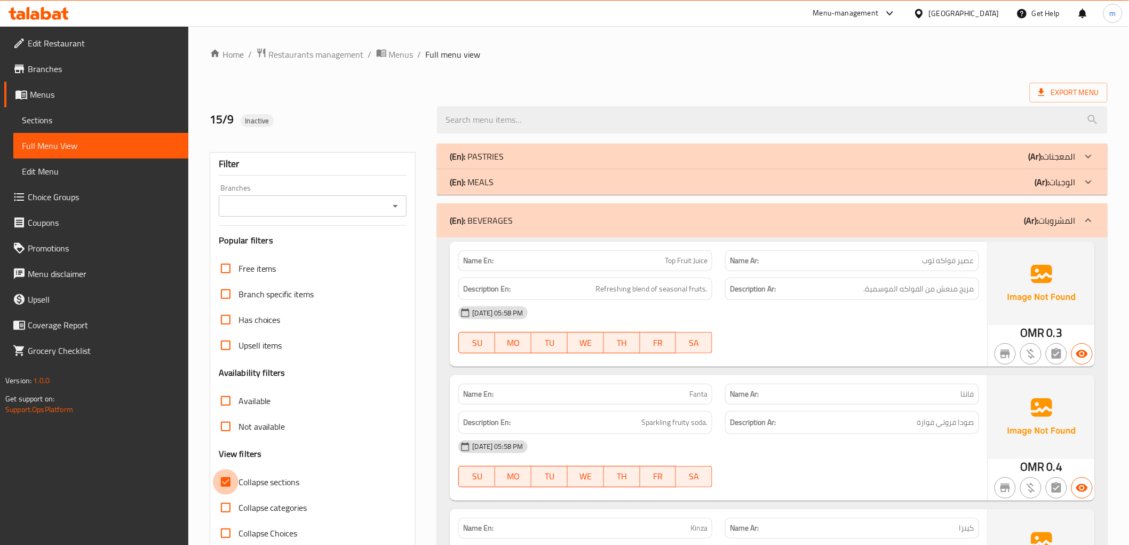
click at [228, 480] on input "Collapse sections" at bounding box center [226, 482] width 26 height 26
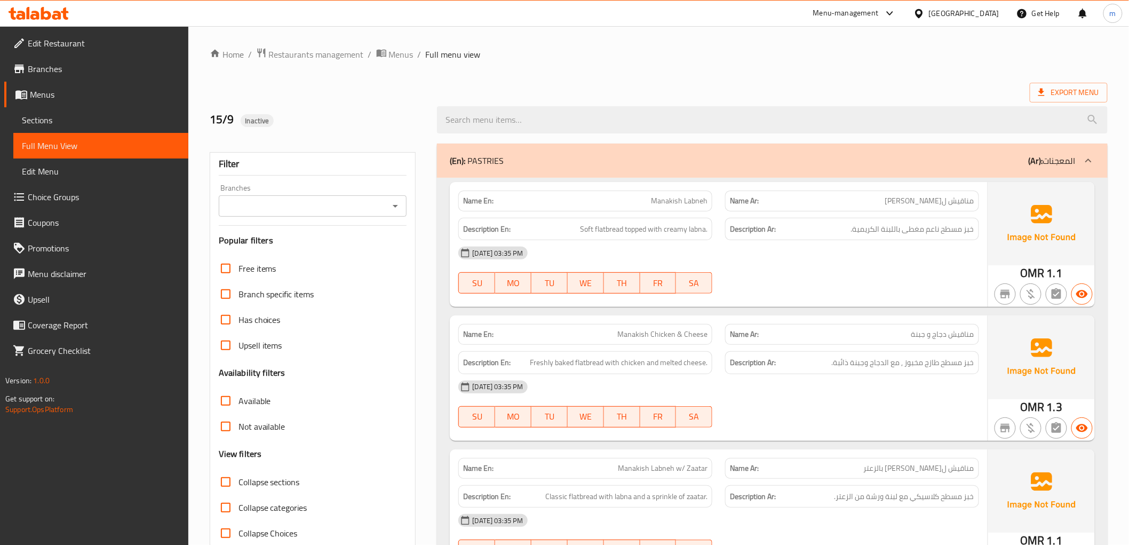
click at [221, 479] on input "Collapse sections" at bounding box center [226, 482] width 26 height 26
checkbox input "true"
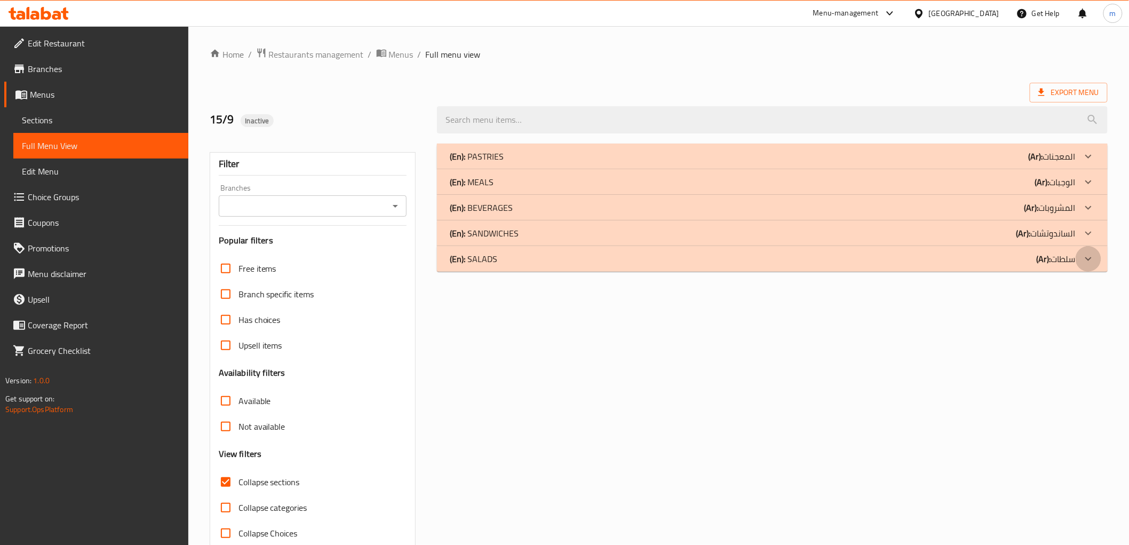
click at [1096, 262] on div at bounding box center [1089, 259] width 26 height 26
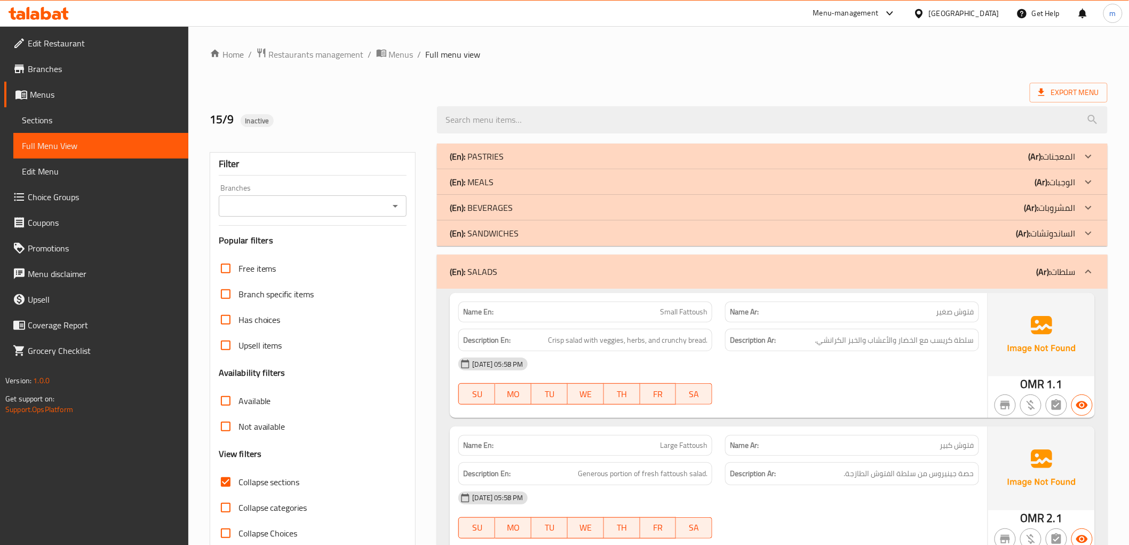
click at [1088, 232] on icon at bounding box center [1088, 233] width 13 height 13
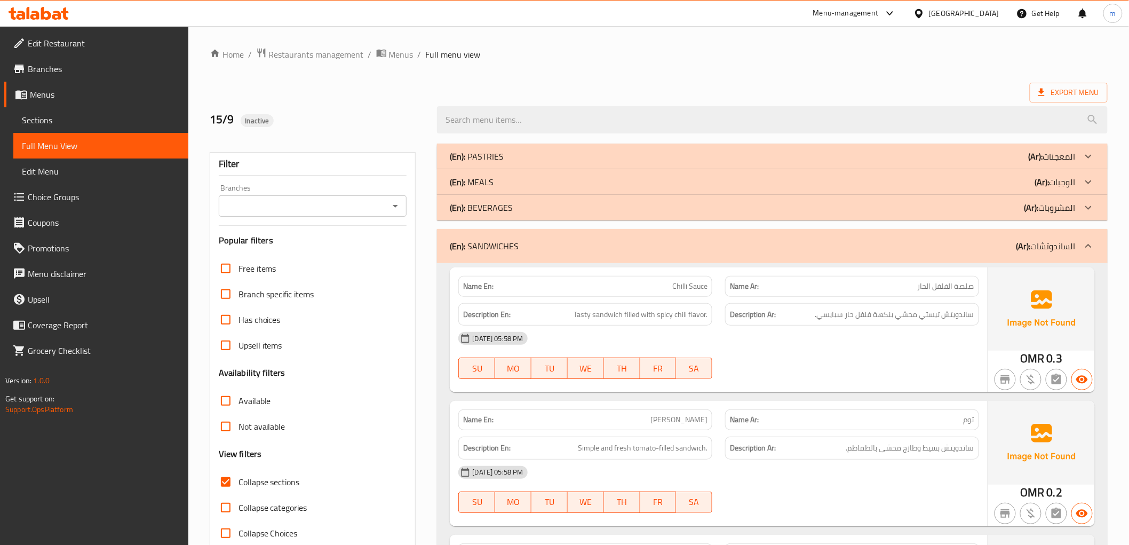
click at [1088, 208] on icon at bounding box center [1088, 207] width 6 height 4
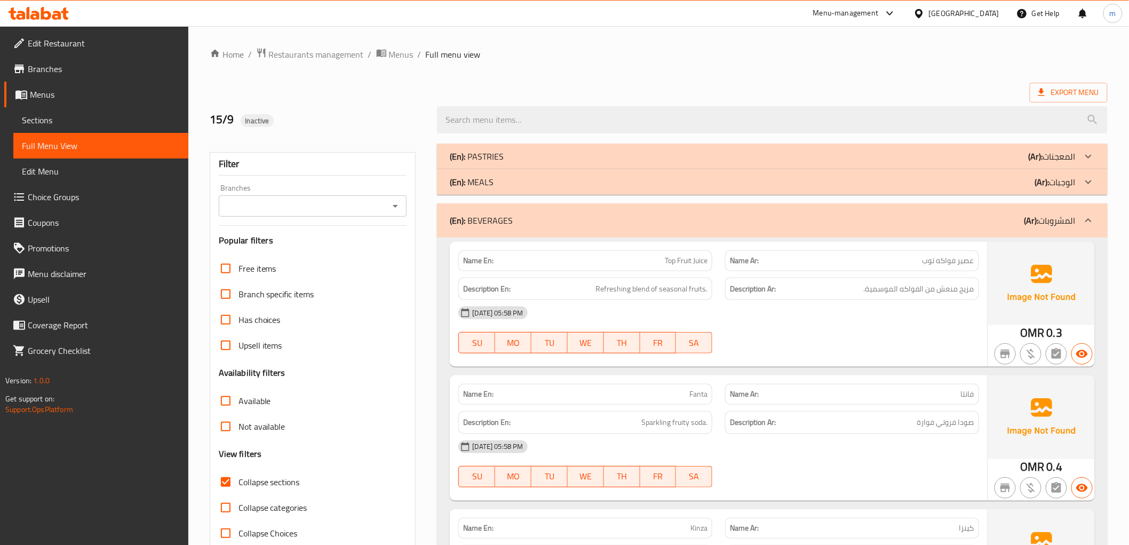
click at [1097, 162] on div at bounding box center [1089, 157] width 26 height 26
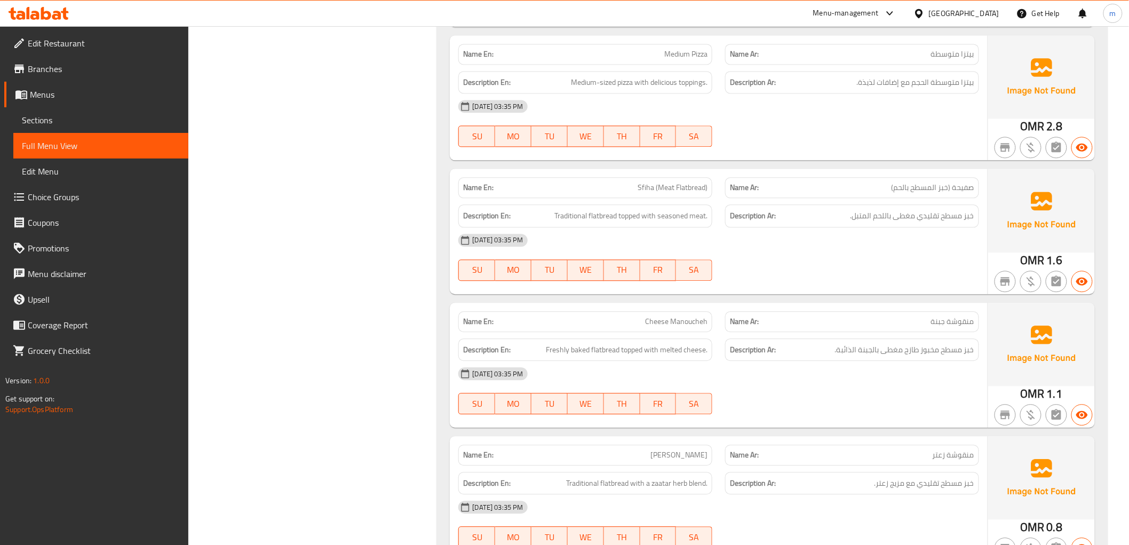
scroll to position [1245, 0]
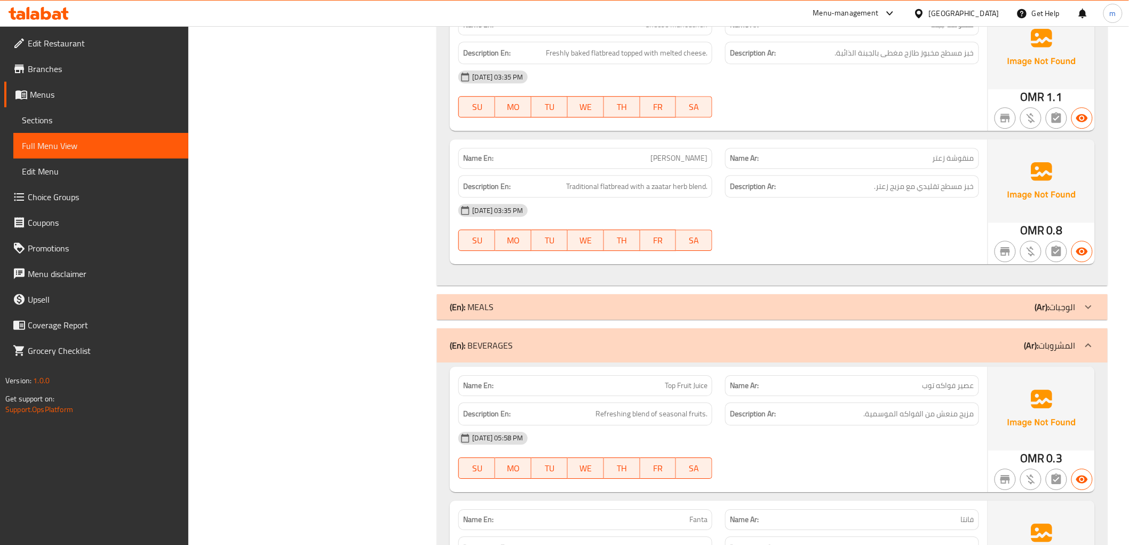
click at [1089, 313] on icon at bounding box center [1088, 306] width 13 height 13
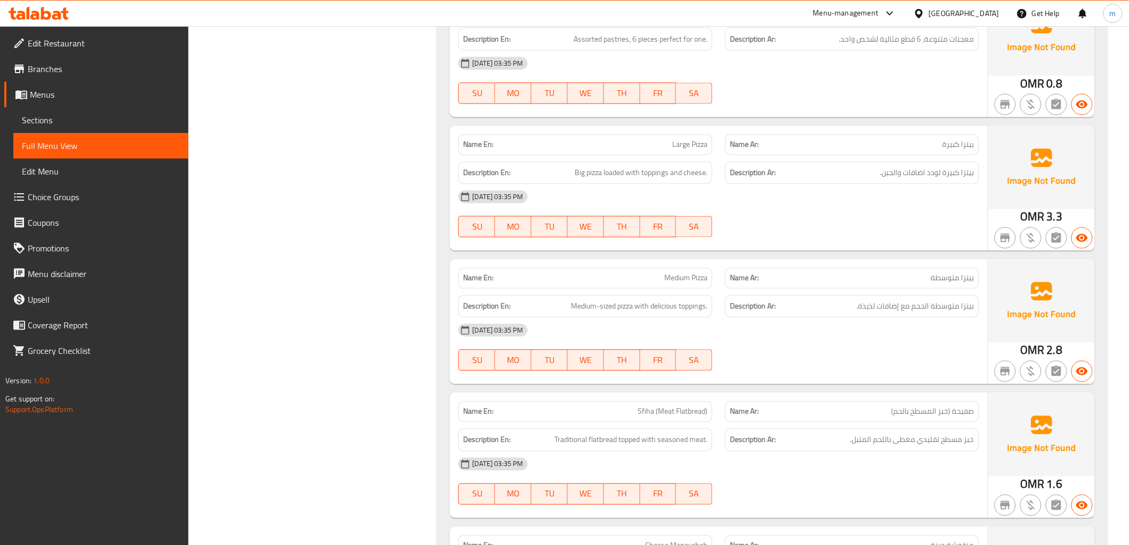
scroll to position [0, 0]
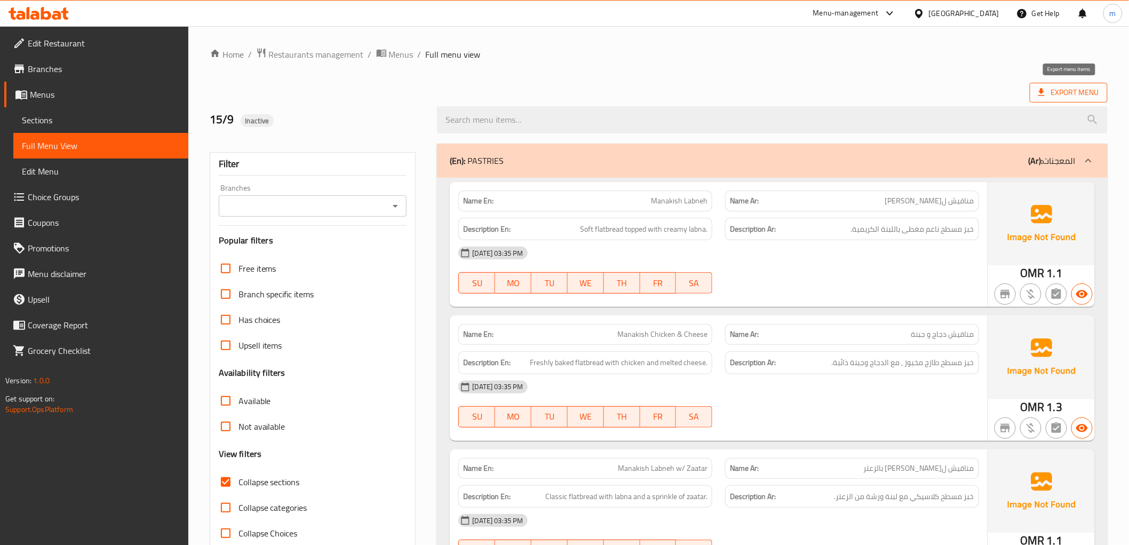
click at [1087, 92] on span "Export Menu" at bounding box center [1068, 92] width 61 height 13
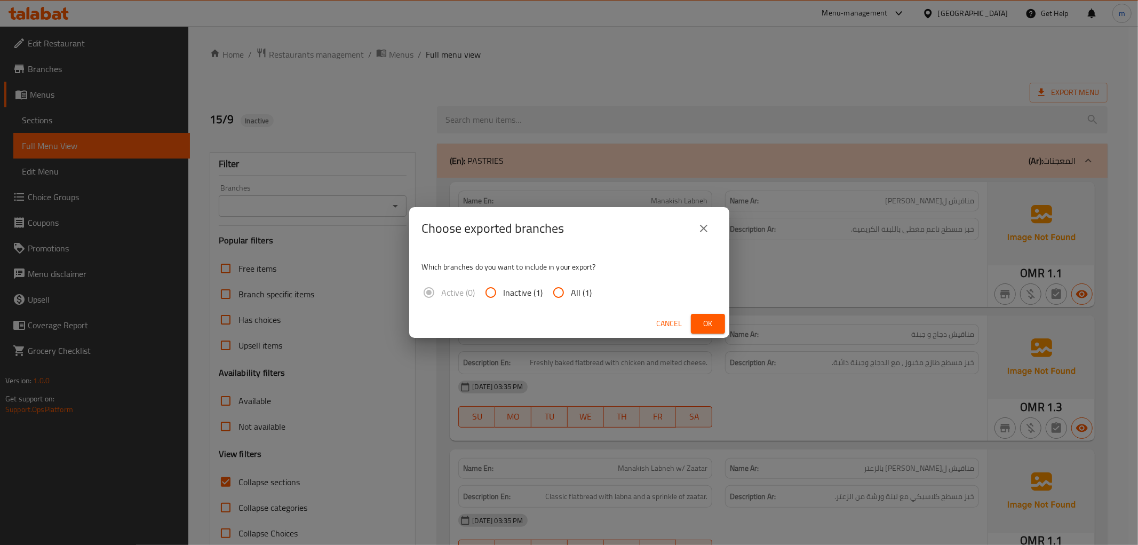
click at [558, 291] on input "All (1)" at bounding box center [559, 293] width 26 height 26
radio input "true"
click at [706, 322] on span "Ok" at bounding box center [708, 323] width 17 height 13
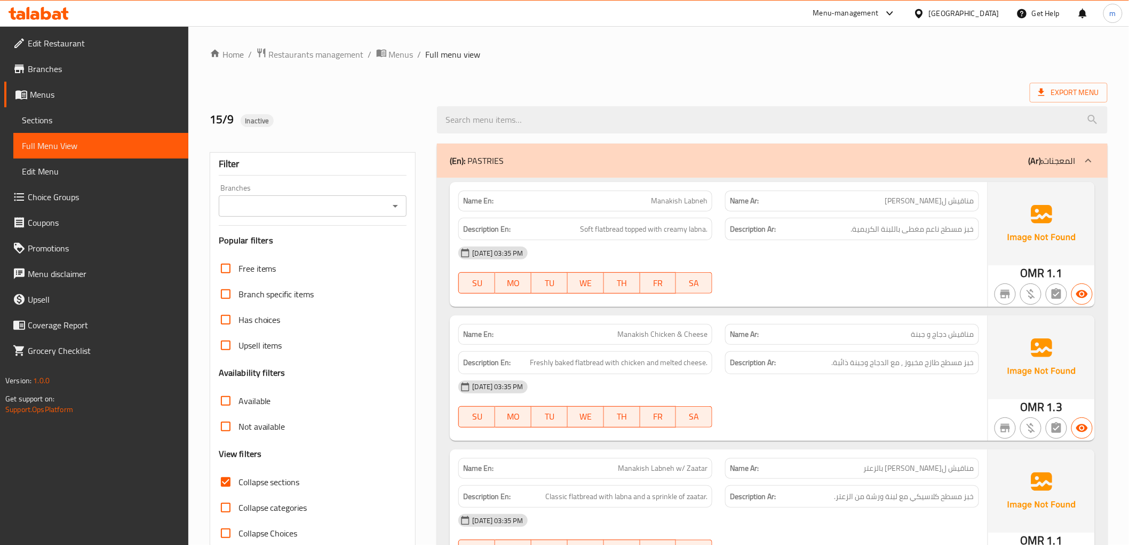
click at [80, 50] on span "Edit Restaurant" at bounding box center [104, 43] width 152 height 13
click at [56, 121] on span "Sections" at bounding box center [101, 120] width 158 height 13
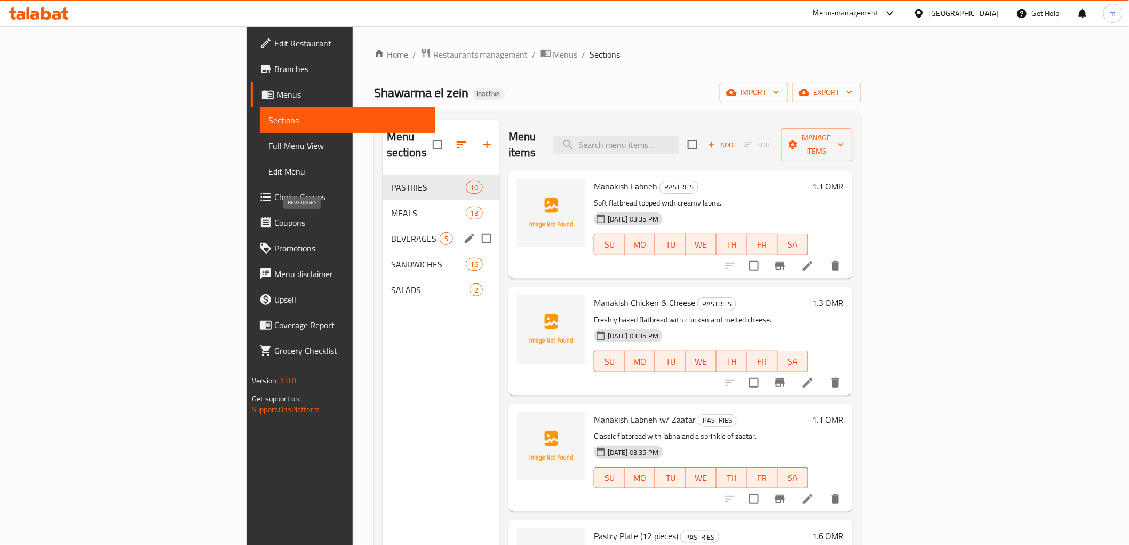
click at [391, 232] on span "BEVERAGES" at bounding box center [415, 238] width 49 height 13
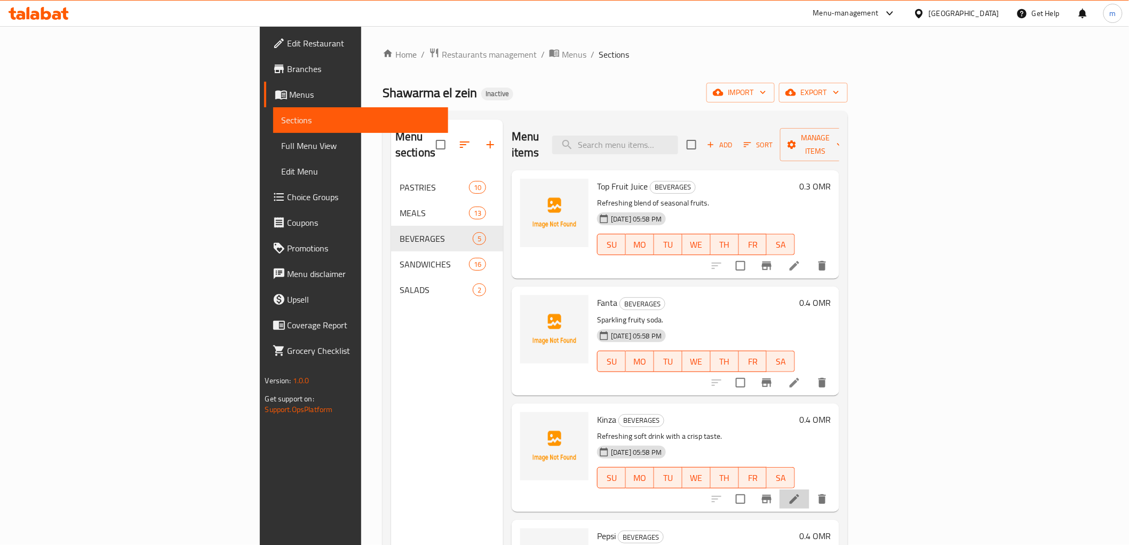
click at [810, 489] on li at bounding box center [795, 498] width 30 height 19
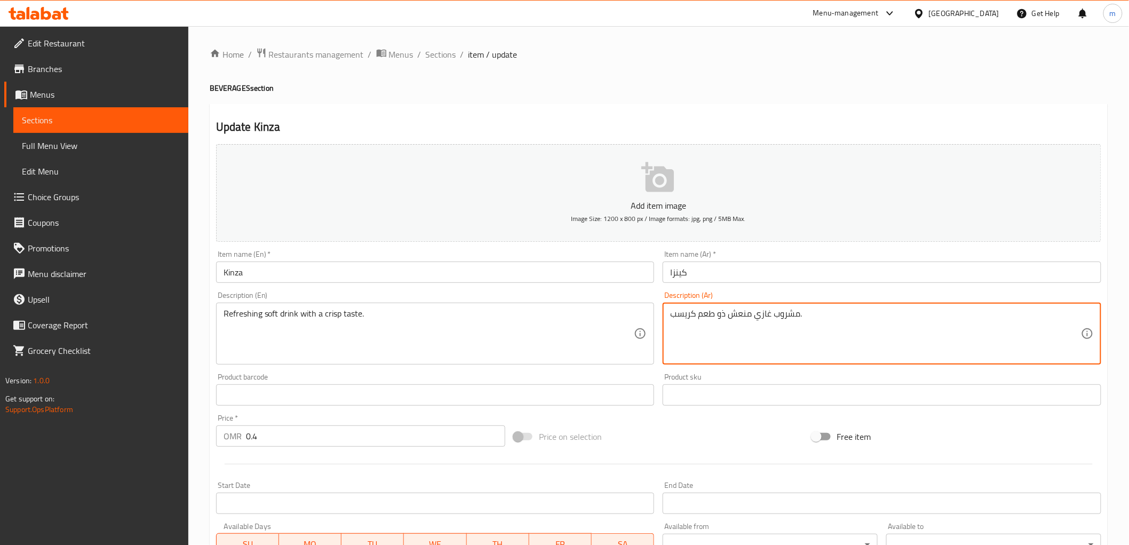
drag, startPoint x: 868, startPoint y: 329, endPoint x: 749, endPoint y: 358, distance: 121.8
click at [749, 355] on textarea "مشروب غازي منعش ذو طعم كريسب." at bounding box center [875, 333] width 411 height 51
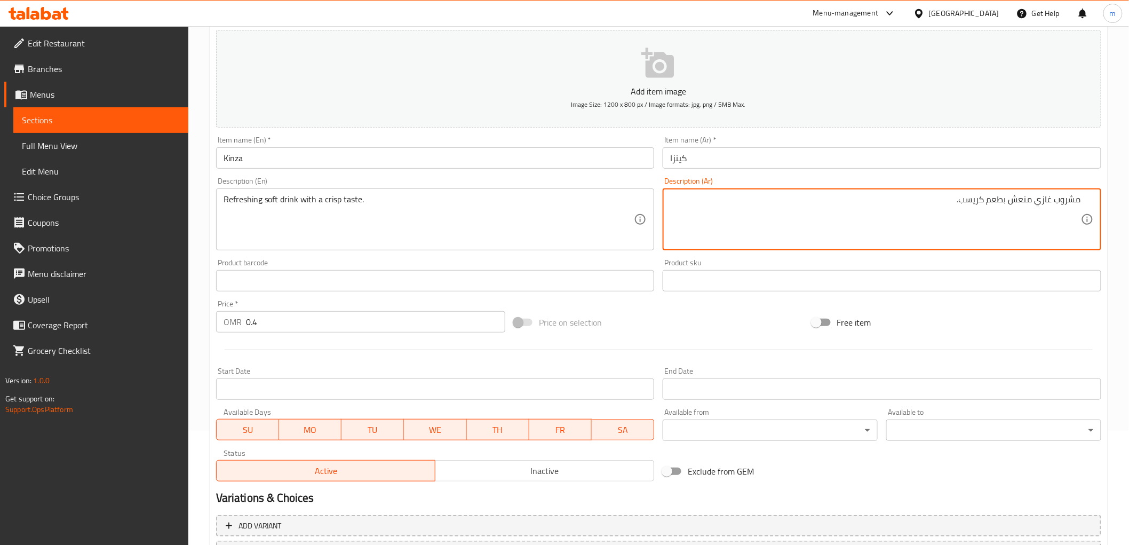
scroll to position [178, 0]
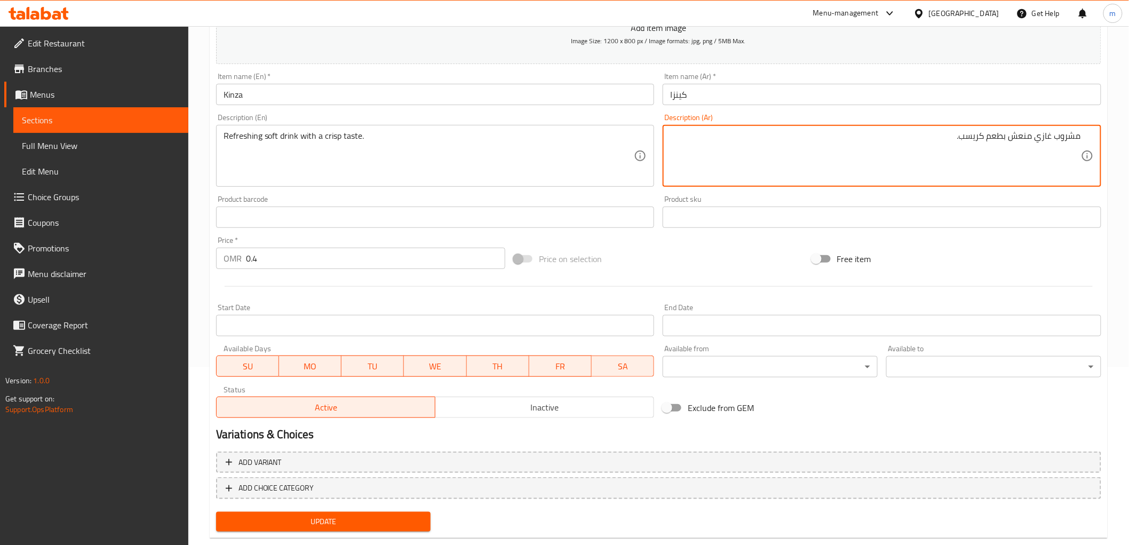
type textarea "مشروب غازي منعش بطعم كريسب."
click at [376, 515] on span "Update" at bounding box center [324, 521] width 198 height 13
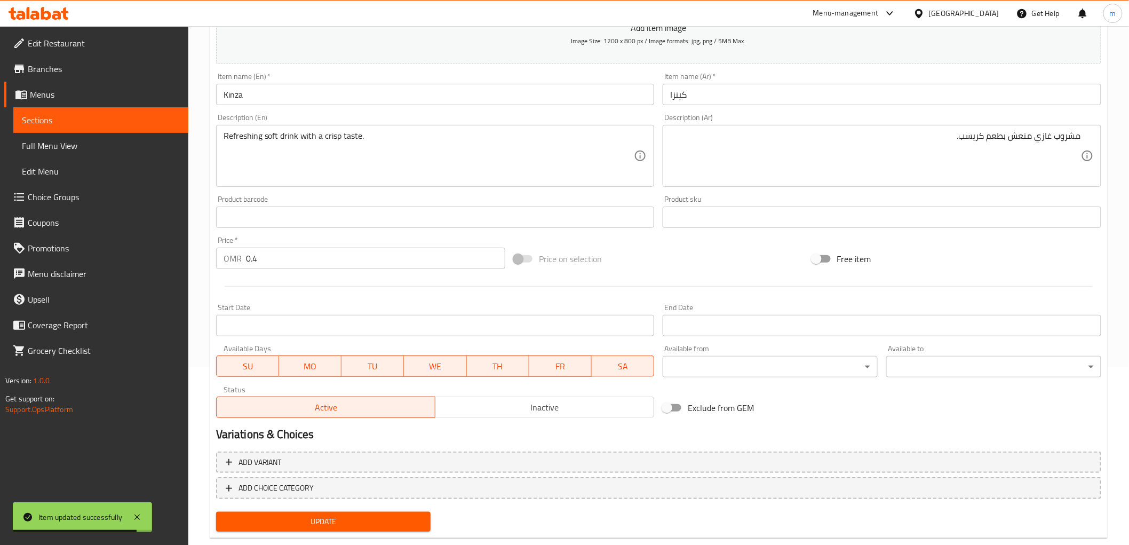
click at [58, 120] on span "Sections" at bounding box center [101, 120] width 158 height 13
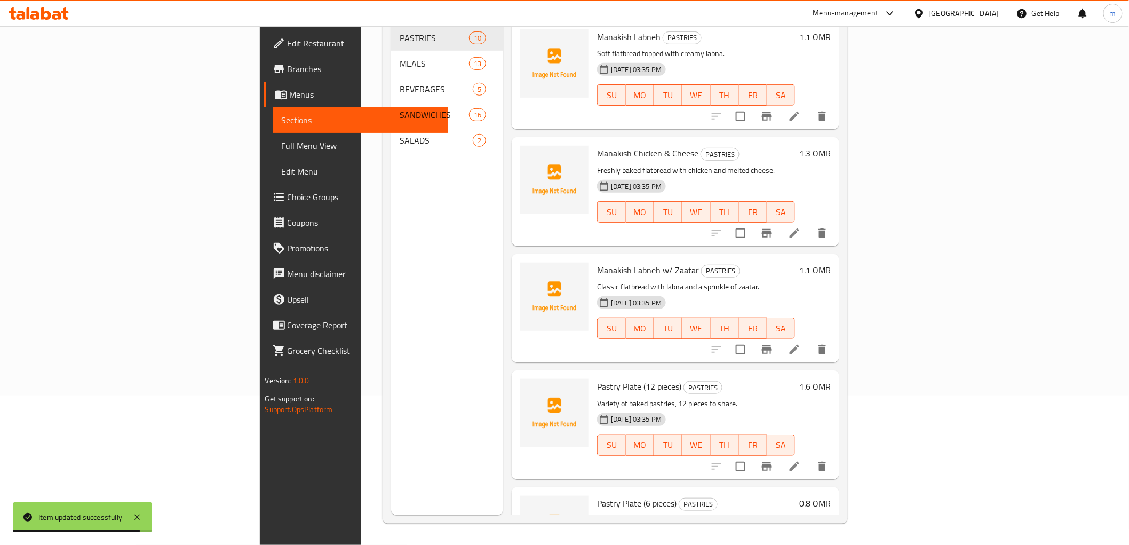
scroll to position [149, 0]
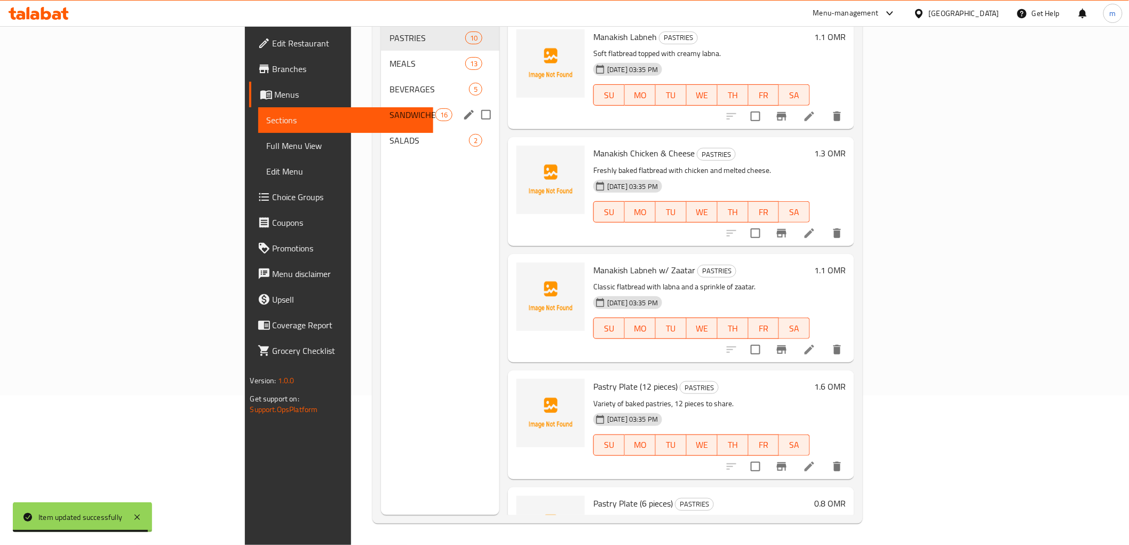
click at [390, 108] on span "SANDWICHES" at bounding box center [412, 114] width 45 height 13
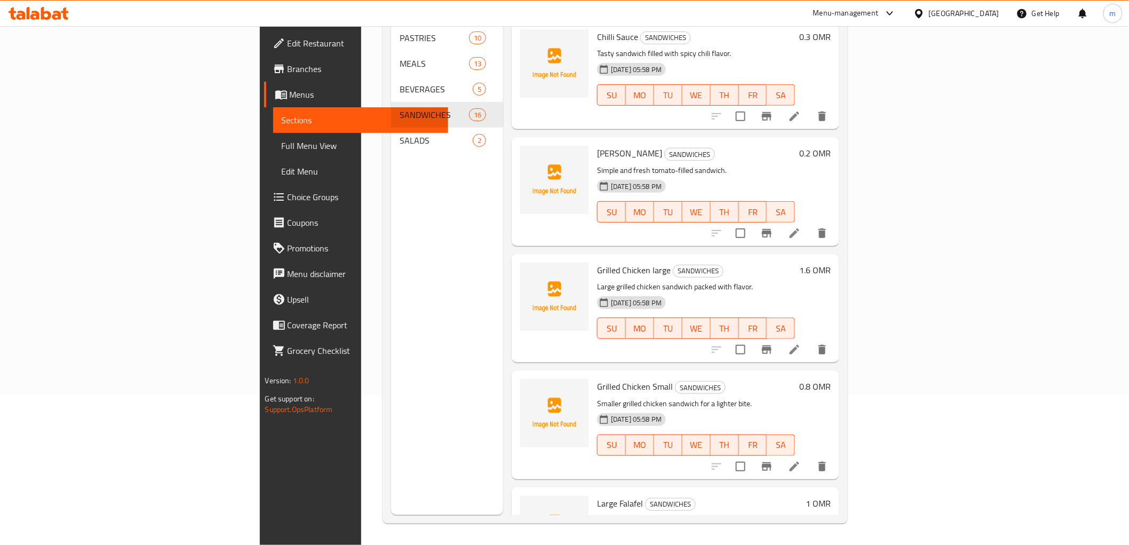
scroll to position [237, 0]
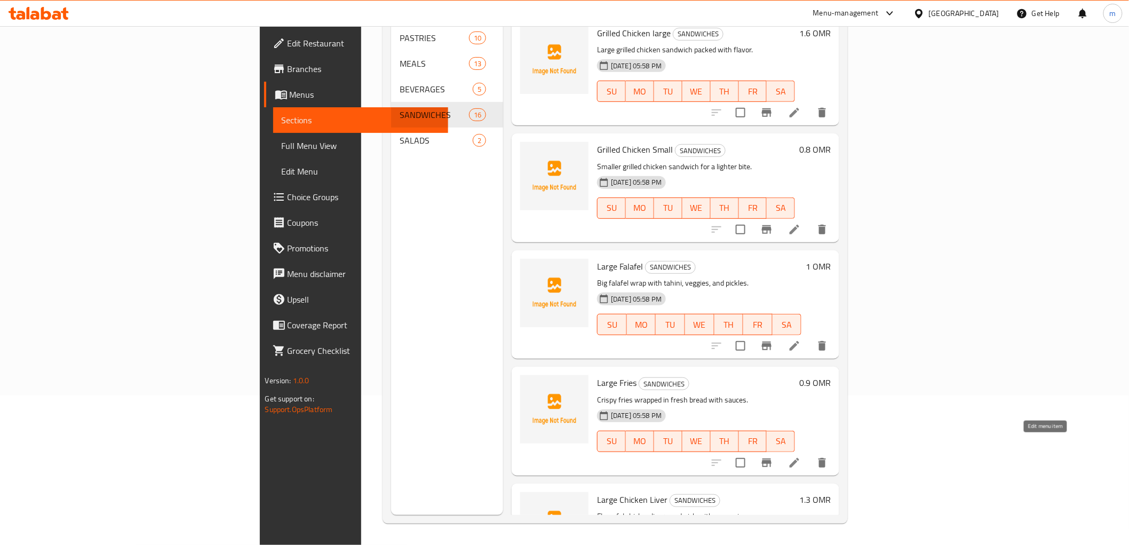
click at [801, 456] on icon at bounding box center [794, 462] width 13 height 13
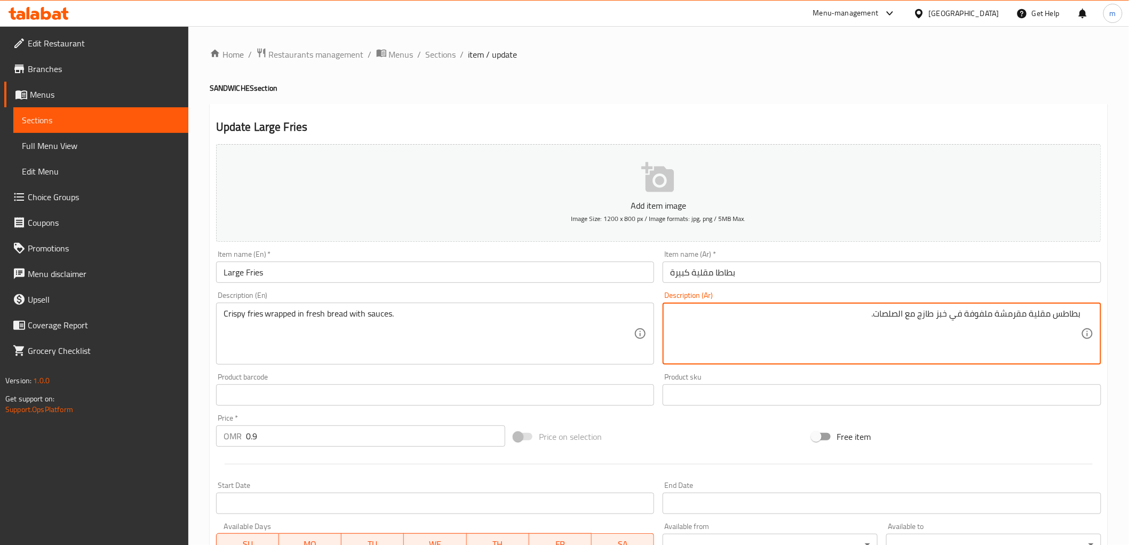
click at [845, 263] on input "بطاطا مقلية كبيرة" at bounding box center [882, 271] width 439 height 21
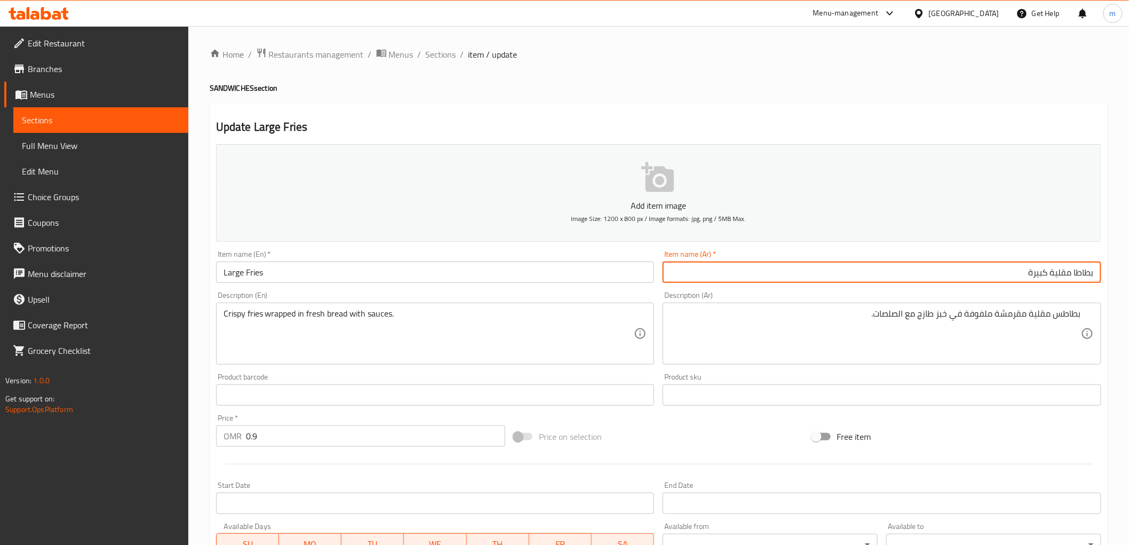
click at [1075, 270] on input "بطاطا مقلية كبيرة" at bounding box center [882, 271] width 439 height 21
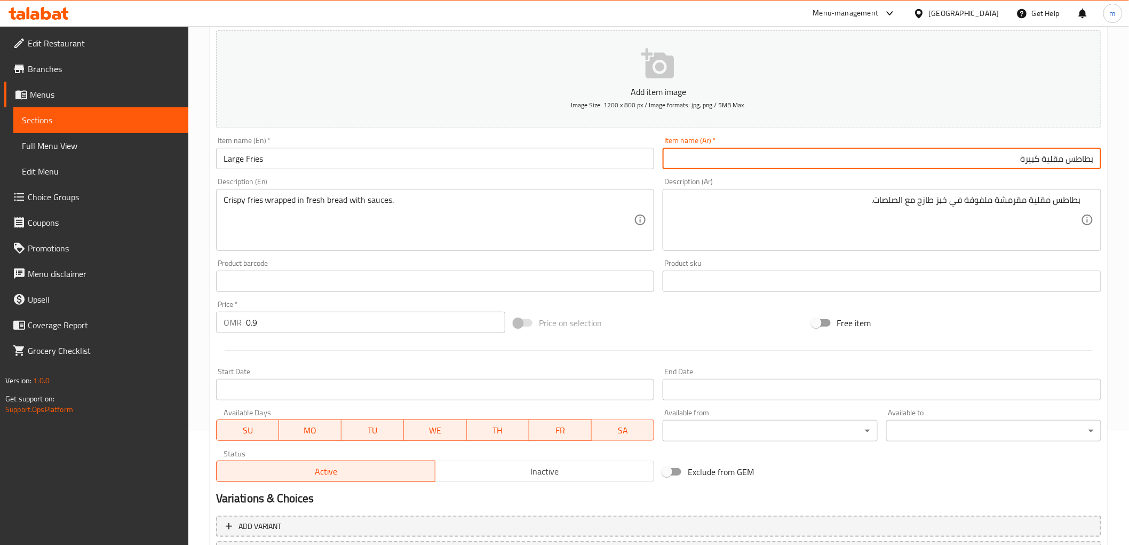
scroll to position [178, 0]
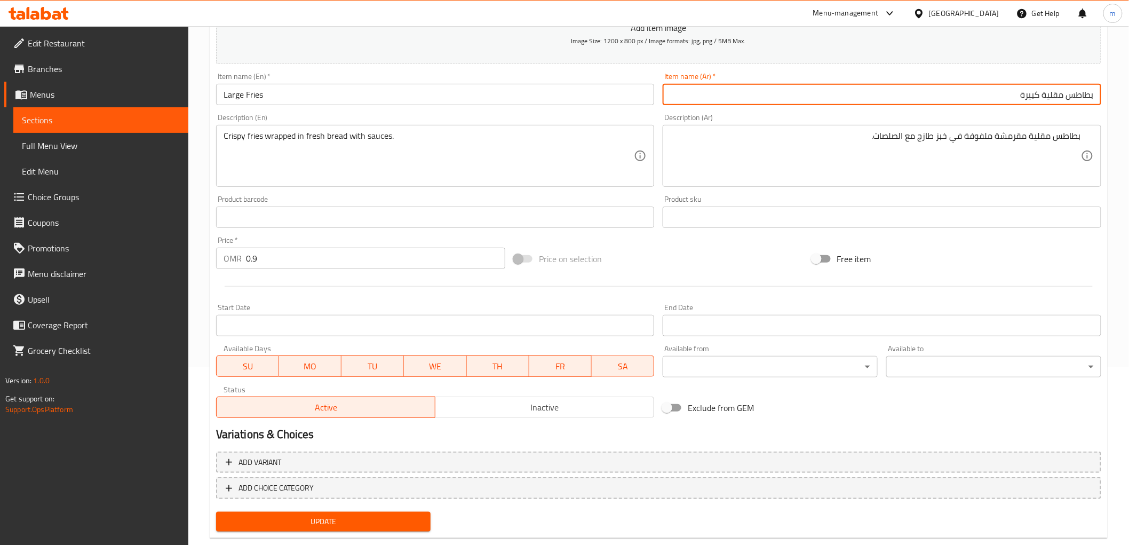
type input "بطاطس مقلية كبيرة"
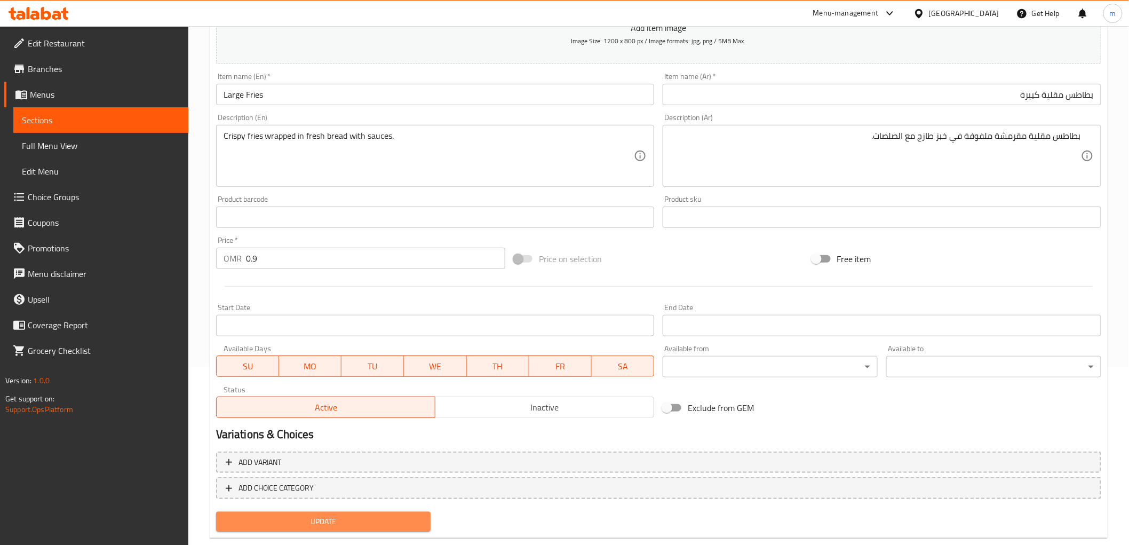
click at [353, 520] on span "Update" at bounding box center [324, 521] width 198 height 13
